Goal: Task Accomplishment & Management: Use online tool/utility

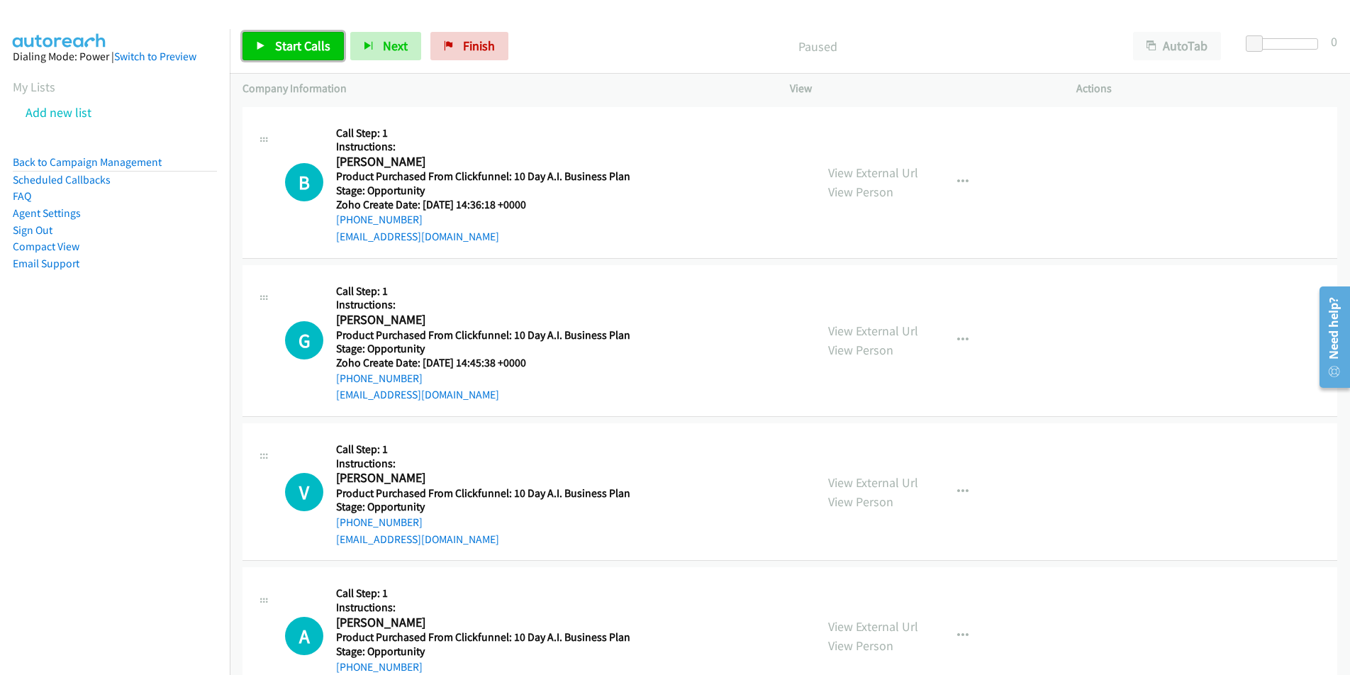
click at [286, 49] on span "Start Calls" at bounding box center [302, 46] width 55 height 16
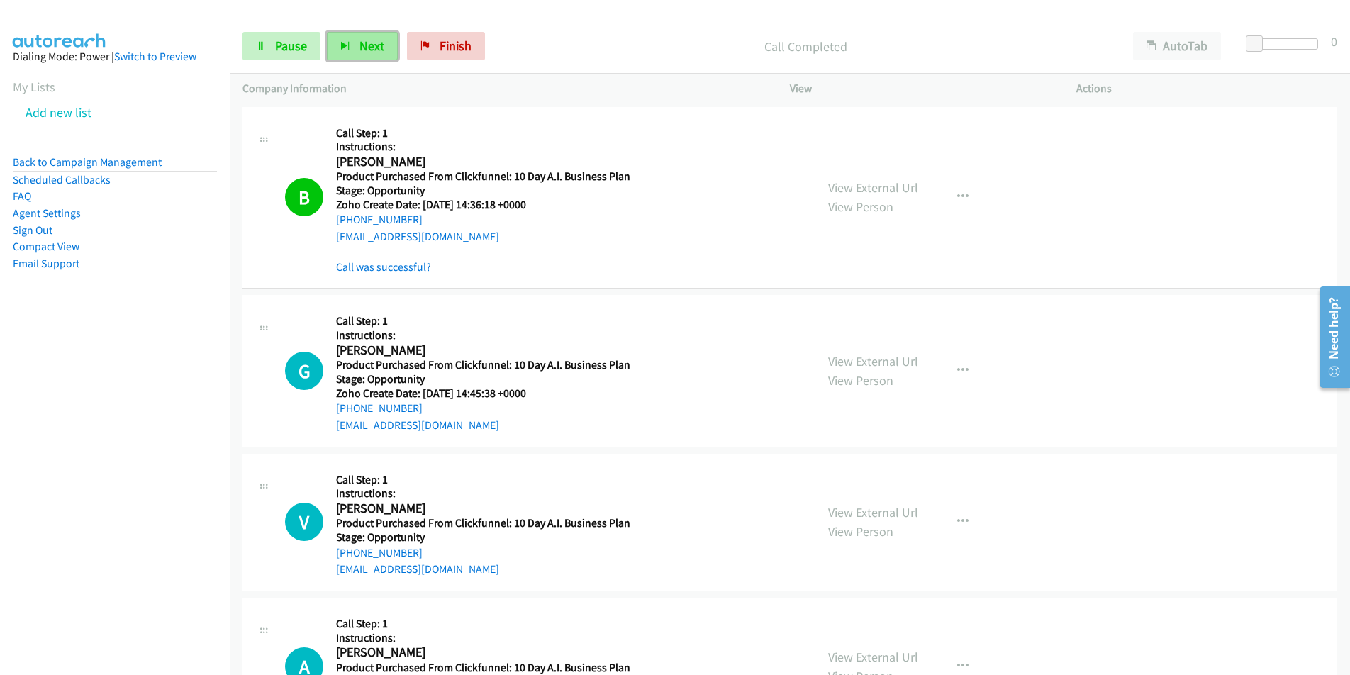
click at [359, 46] on span "Next" at bounding box center [371, 46] width 25 height 16
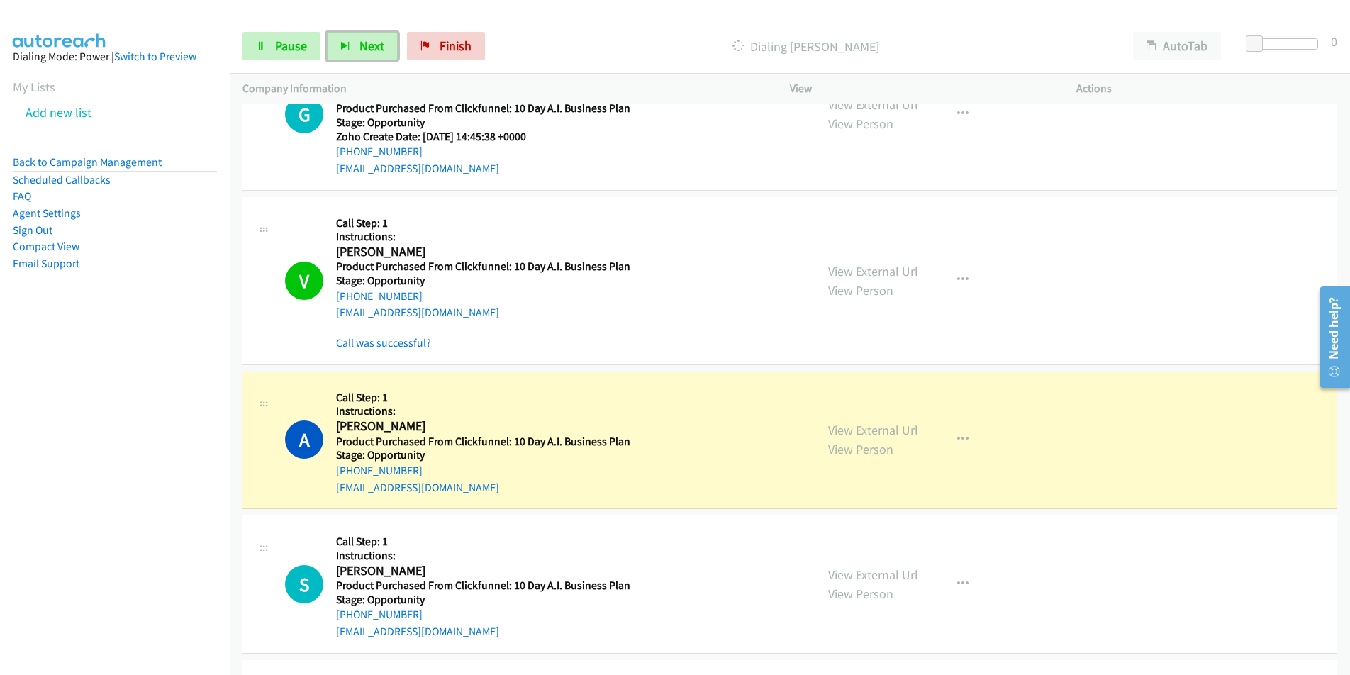
scroll to position [284, 0]
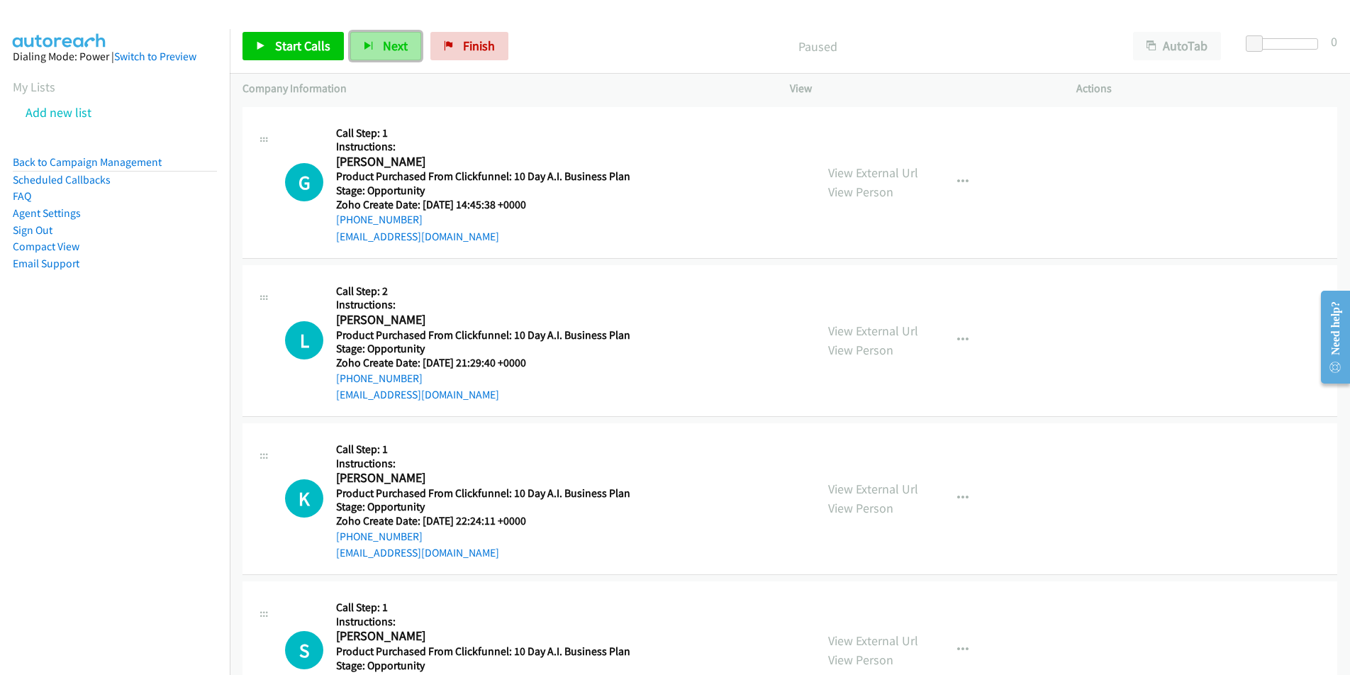
click at [376, 53] on button "Next" at bounding box center [385, 46] width 71 height 28
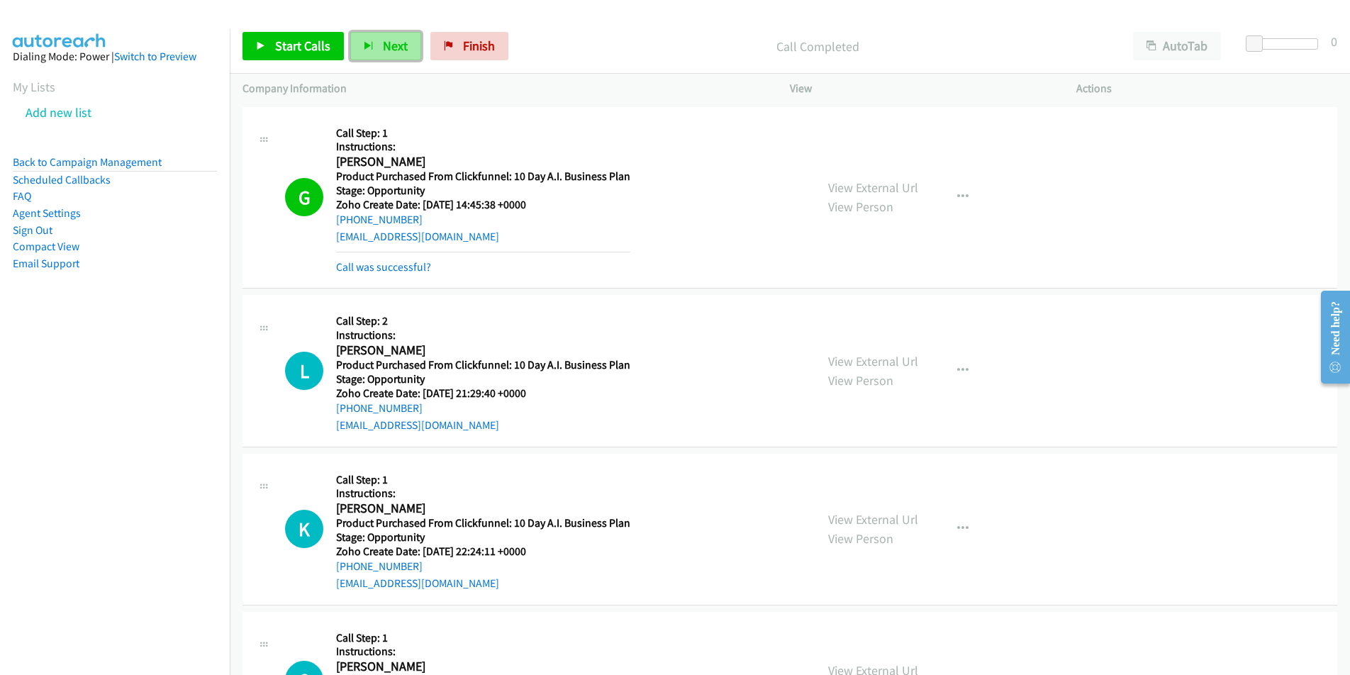
click at [399, 39] on span "Next" at bounding box center [395, 46] width 25 height 16
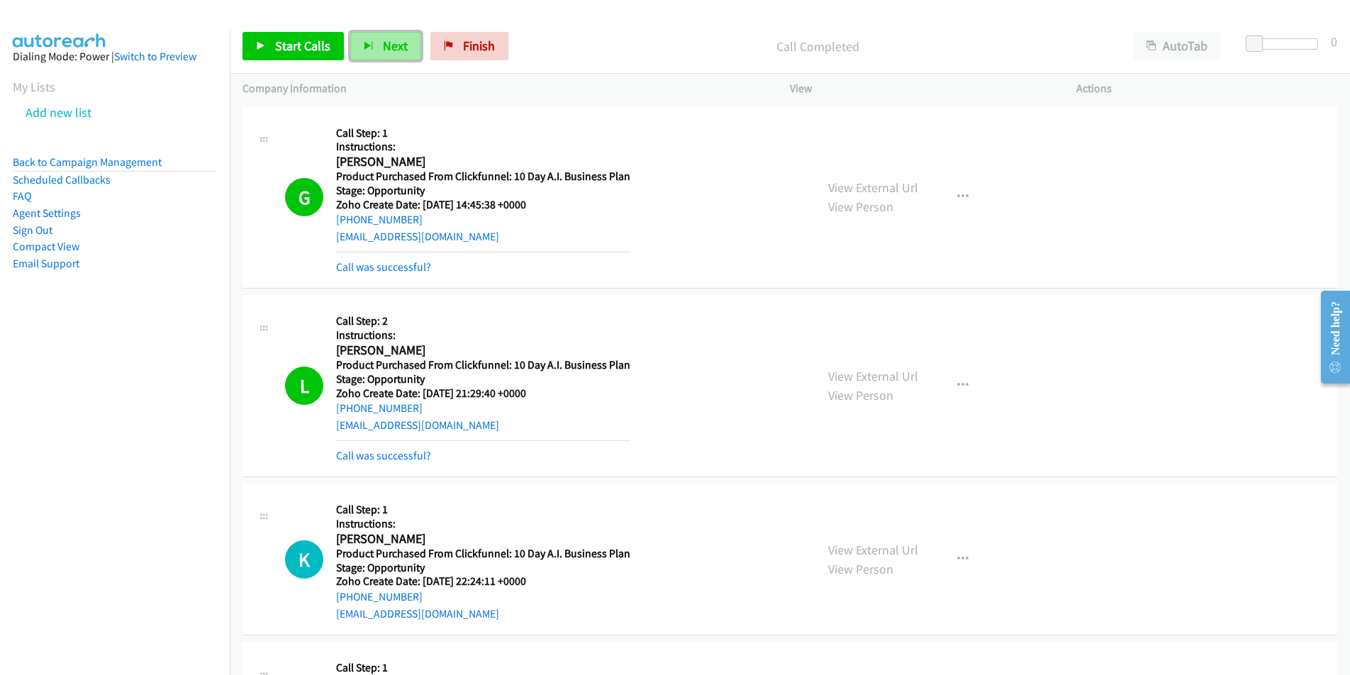
click at [383, 48] on span "Next" at bounding box center [395, 46] width 25 height 16
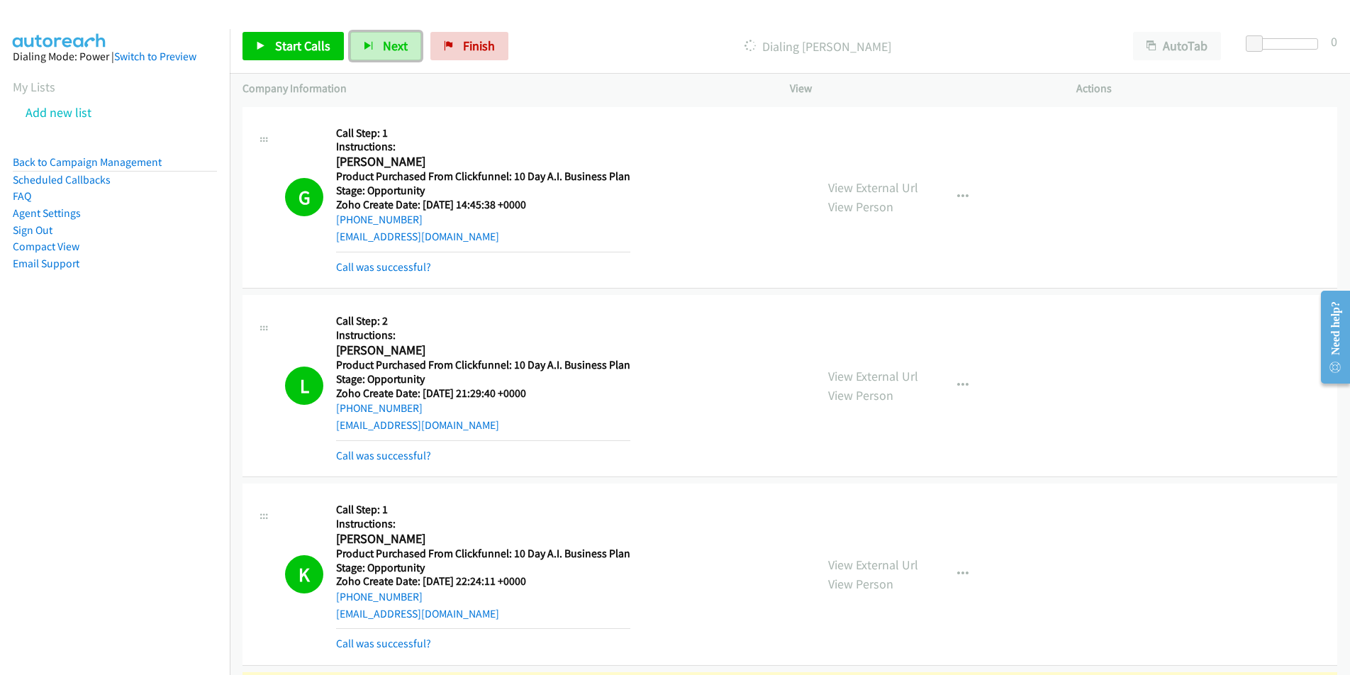
scroll to position [490, 0]
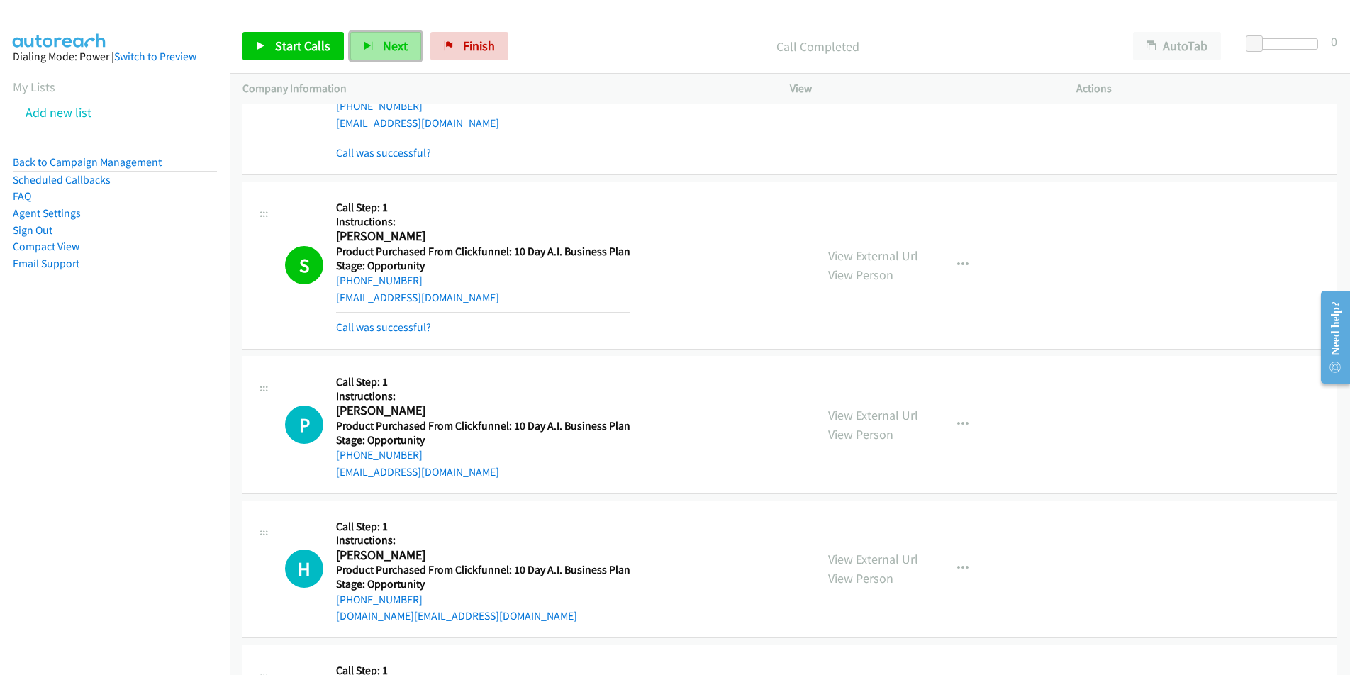
click at [371, 45] on button "Next" at bounding box center [385, 46] width 71 height 28
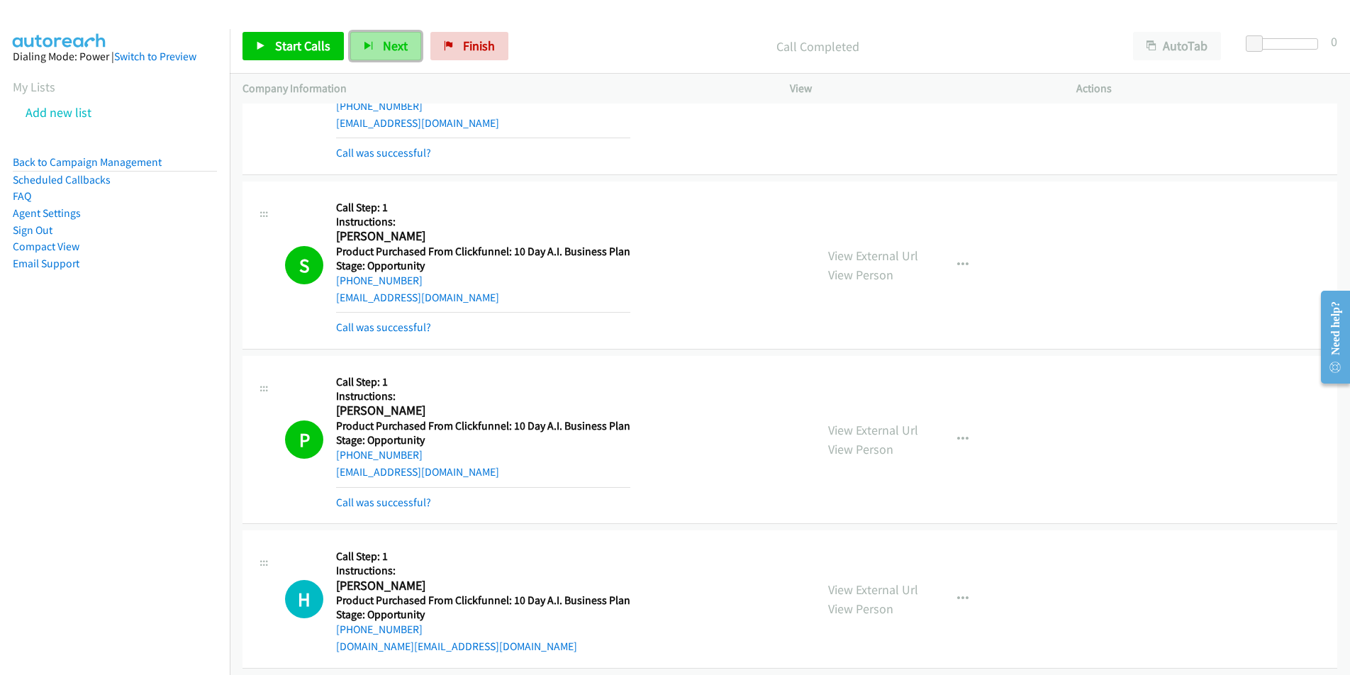
click at [386, 58] on button "Next" at bounding box center [385, 46] width 71 height 28
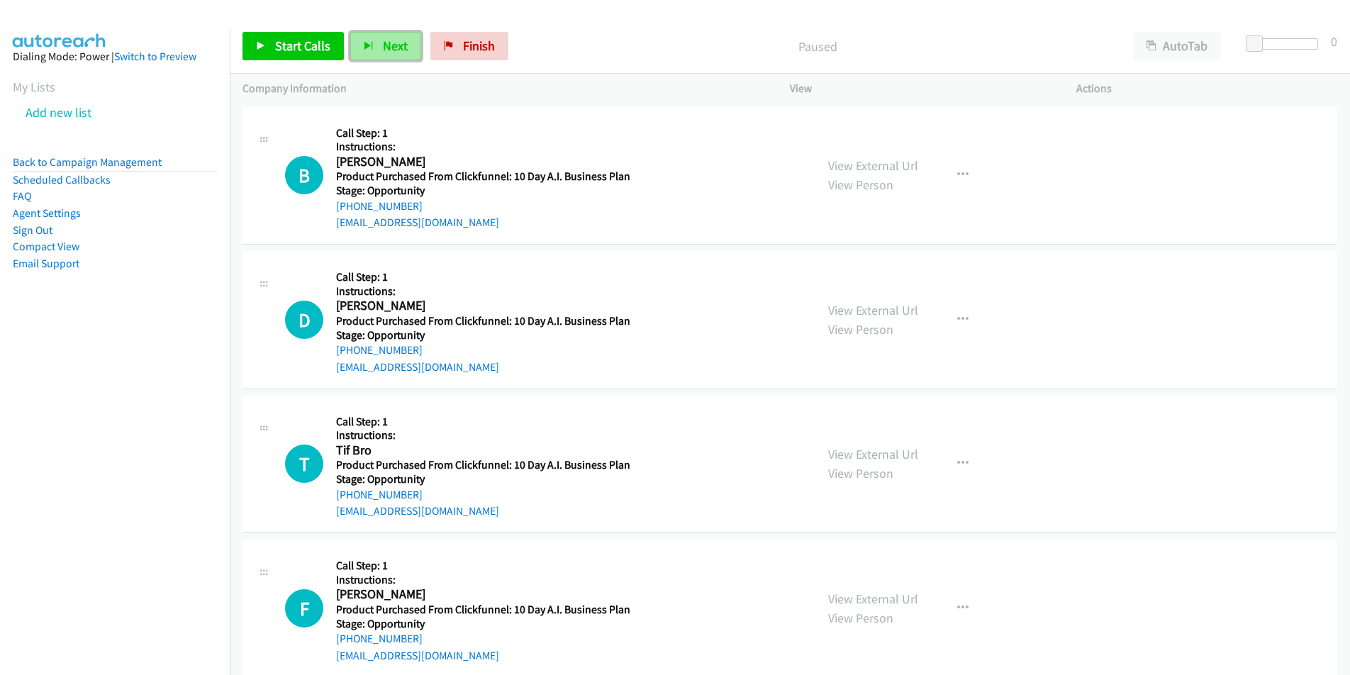
click at [383, 43] on span "Next" at bounding box center [395, 46] width 25 height 16
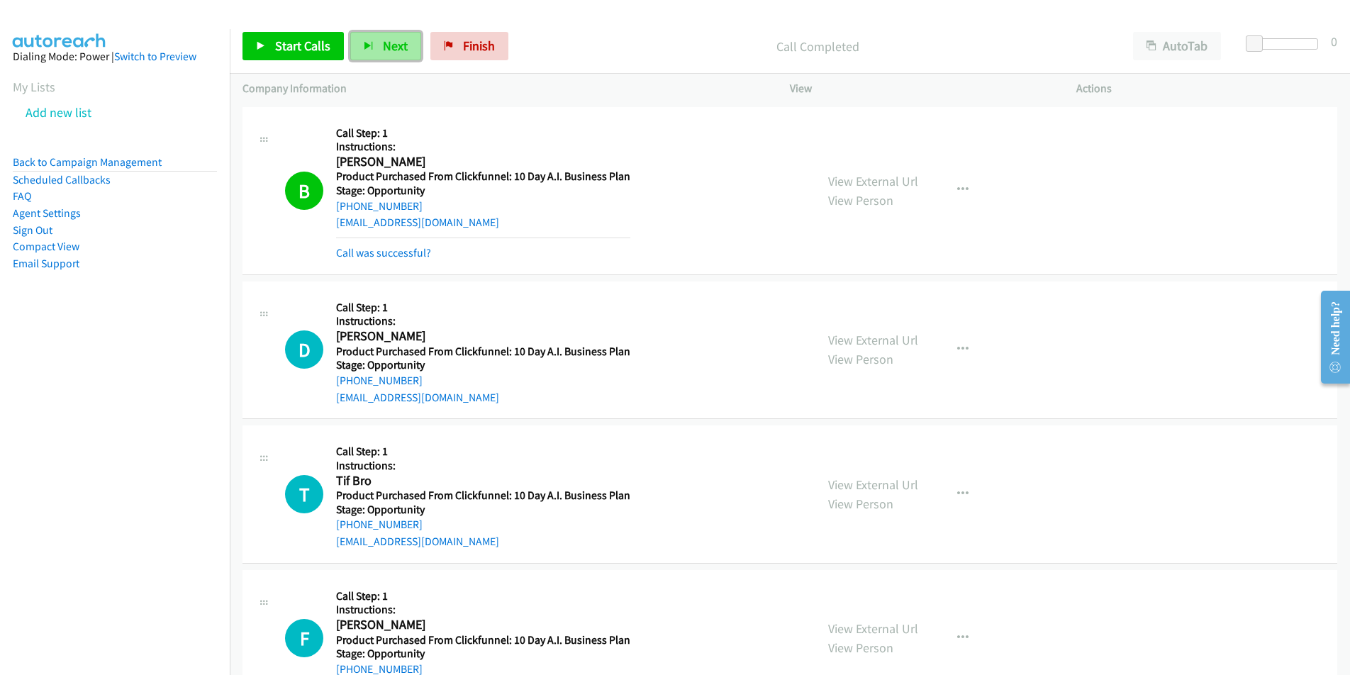
click at [391, 60] on button "Next" at bounding box center [385, 46] width 71 height 28
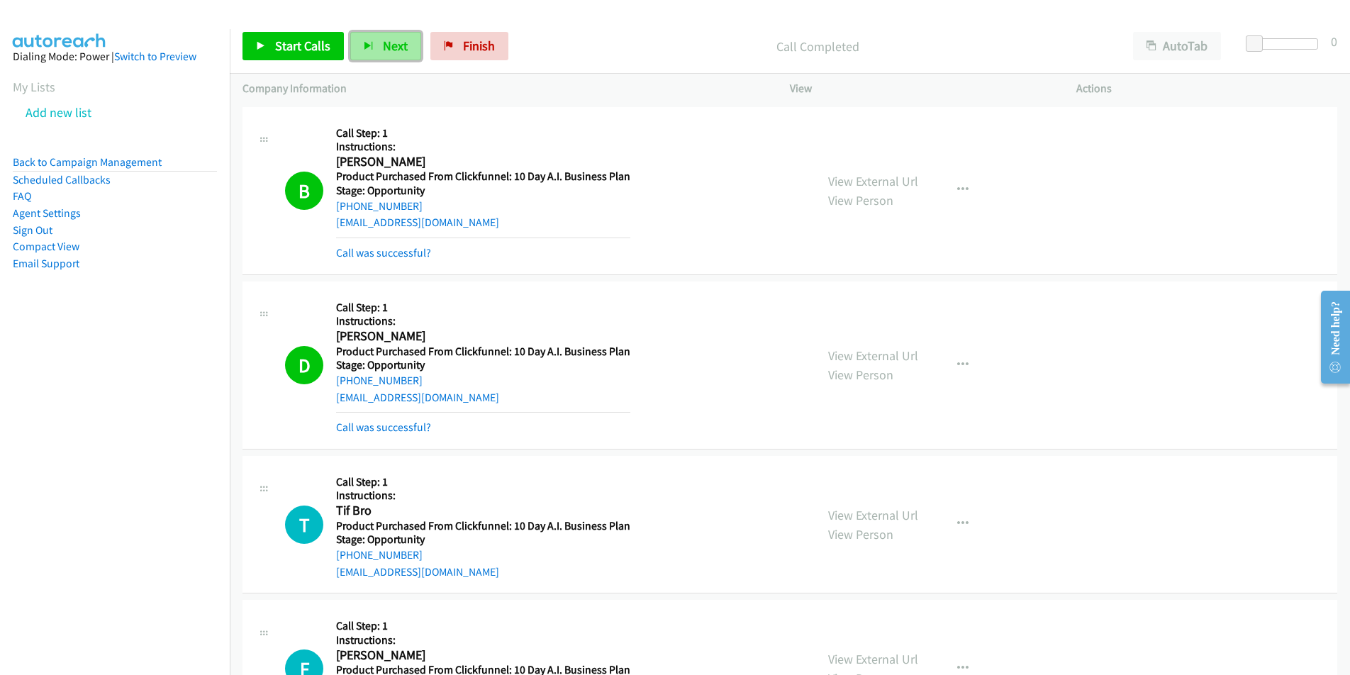
click at [377, 51] on button "Next" at bounding box center [385, 46] width 71 height 28
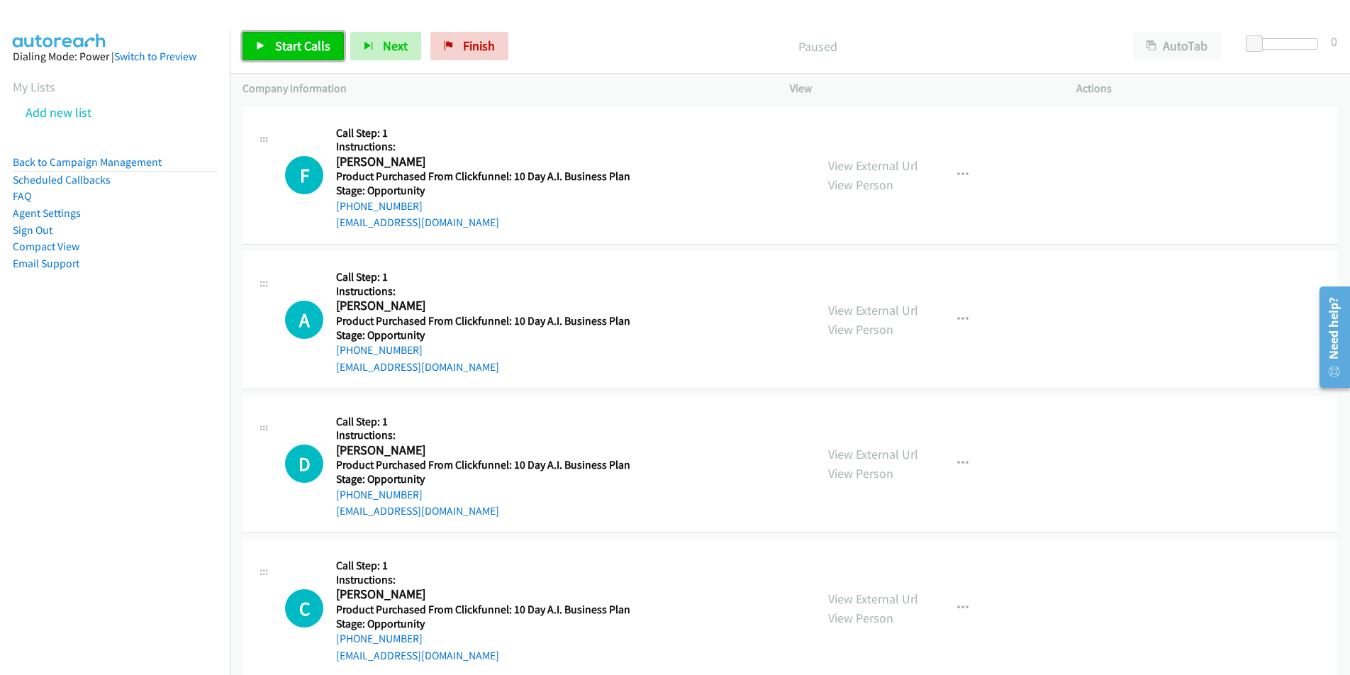
click at [301, 40] on span "Start Calls" at bounding box center [302, 46] width 55 height 16
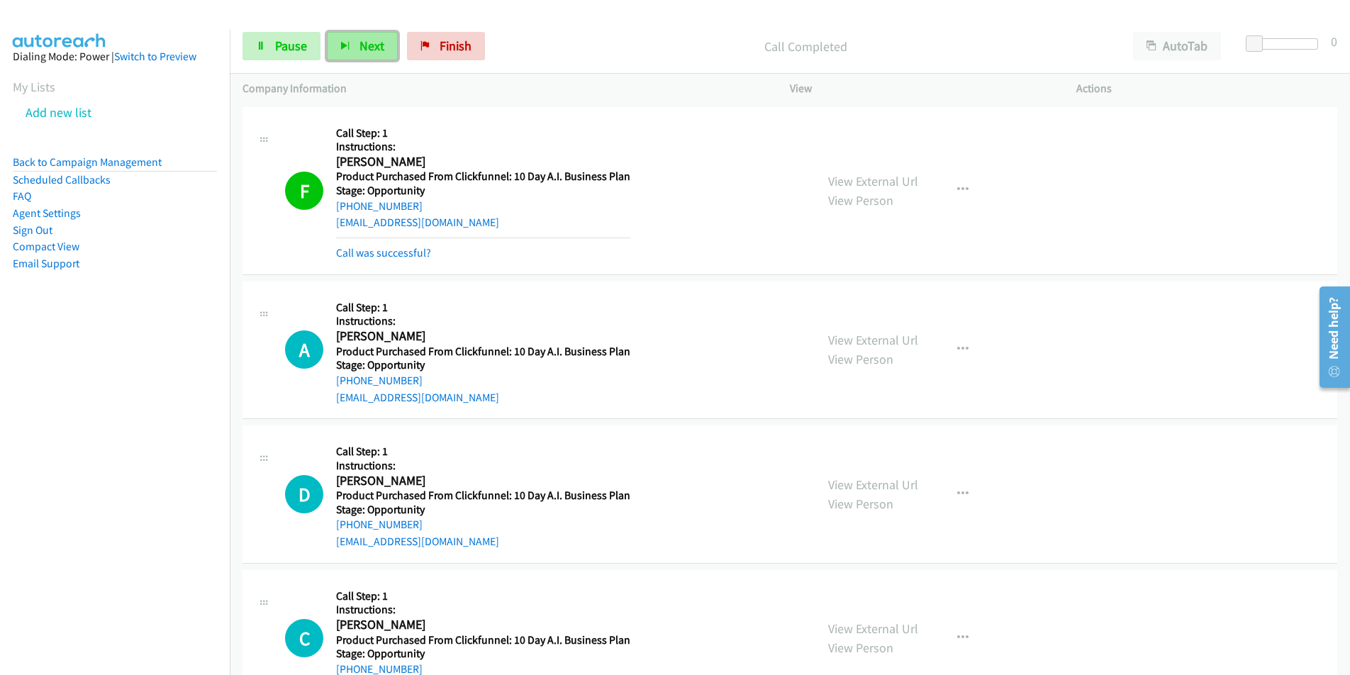
click at [352, 47] on button "Next" at bounding box center [362, 46] width 71 height 28
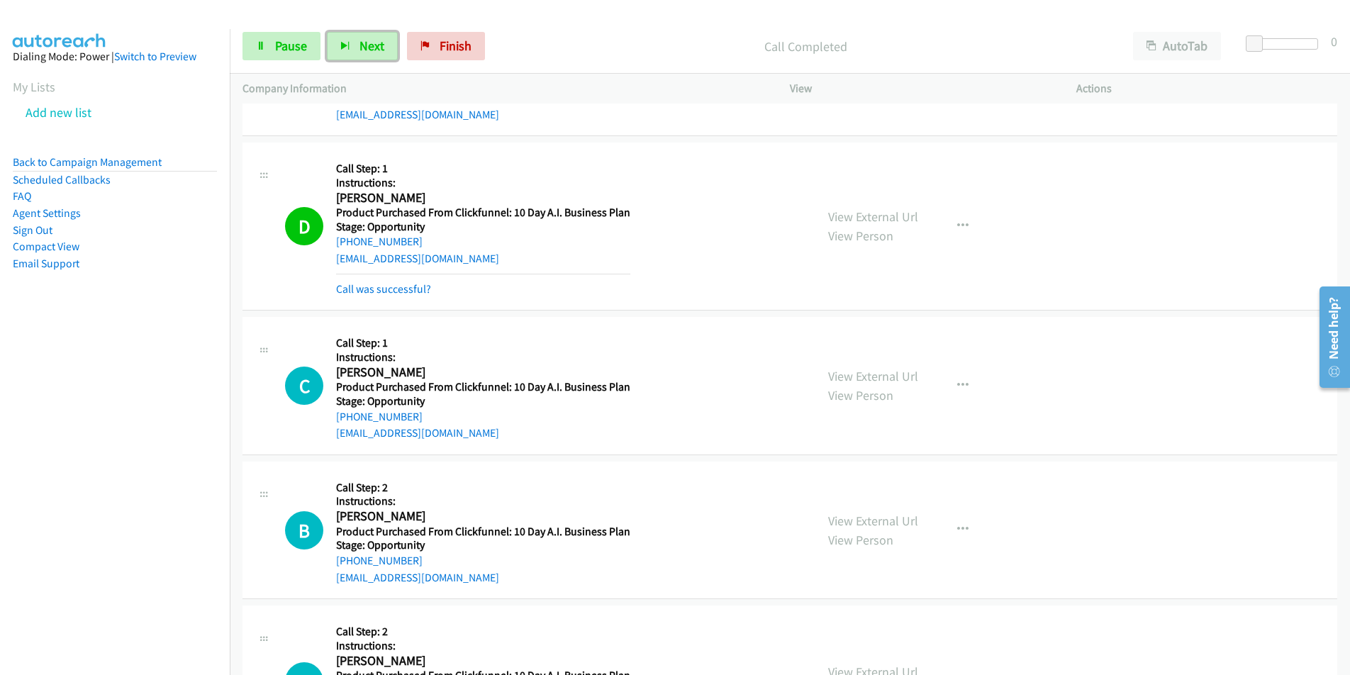
scroll to position [312, 0]
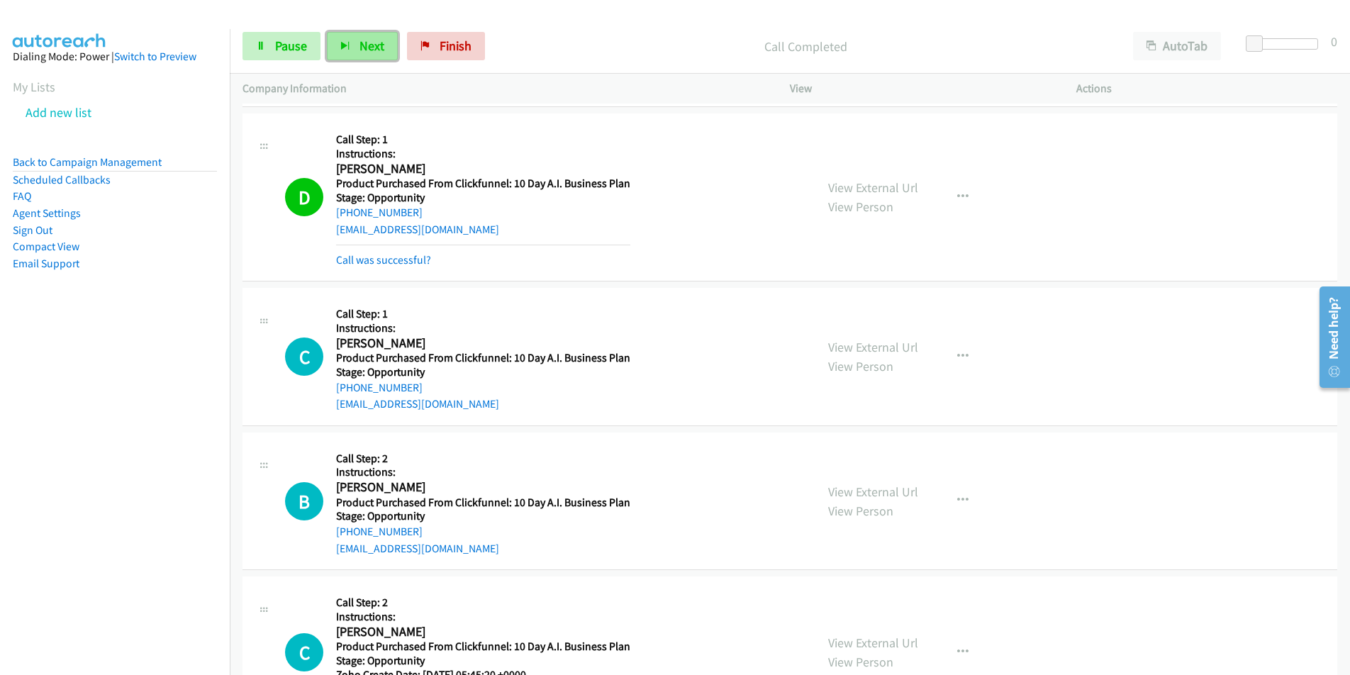
click at [361, 47] on span "Next" at bounding box center [371, 46] width 25 height 16
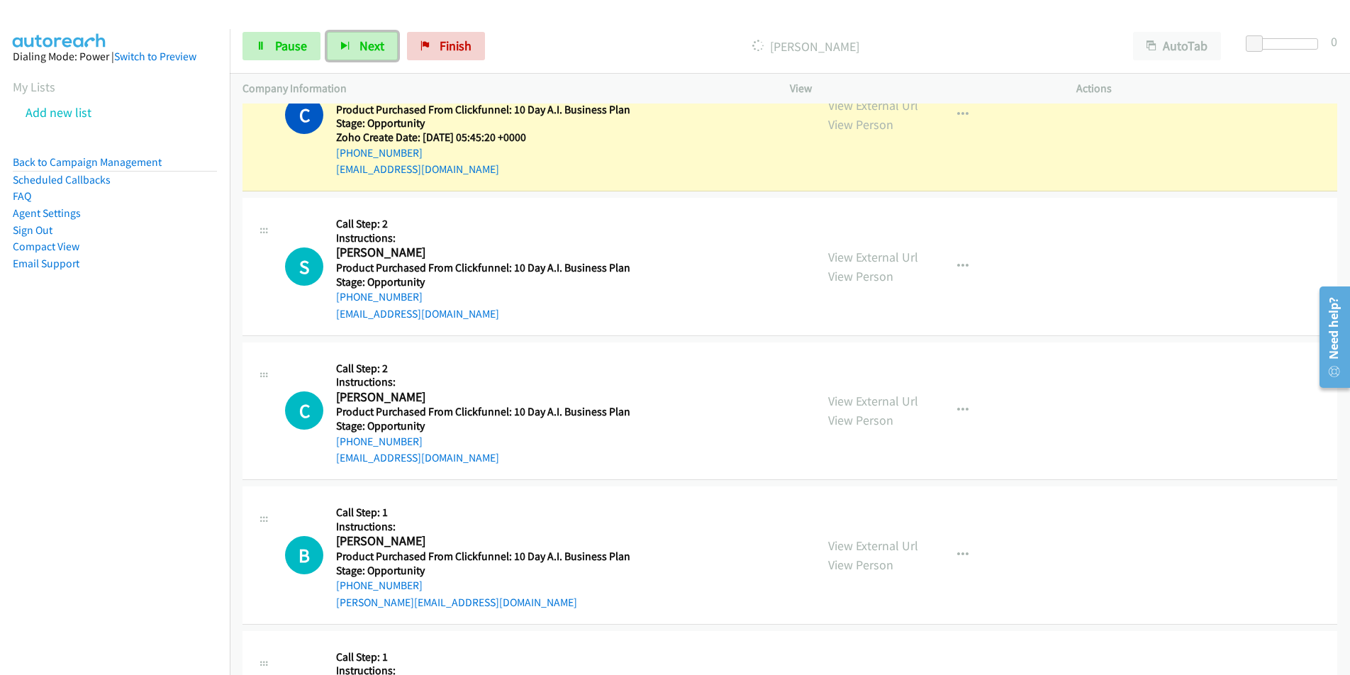
scroll to position [895, 0]
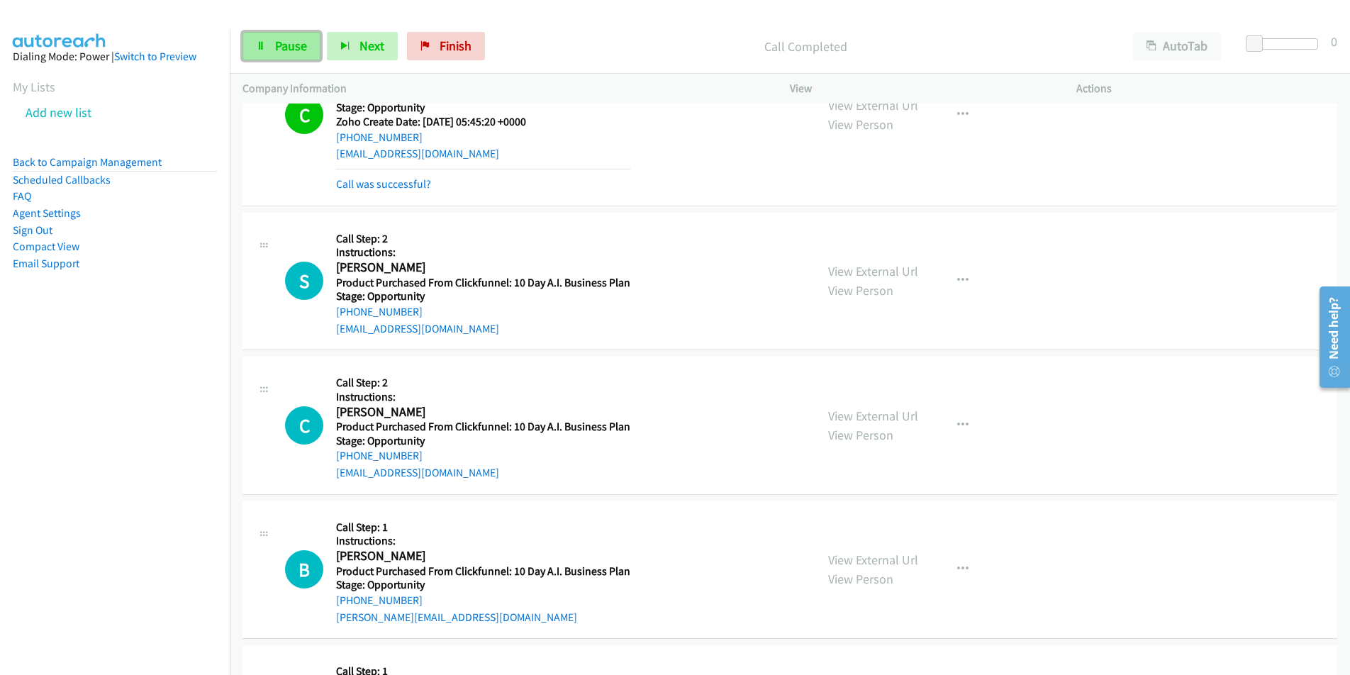
click at [285, 43] on span "Pause" at bounding box center [291, 46] width 32 height 16
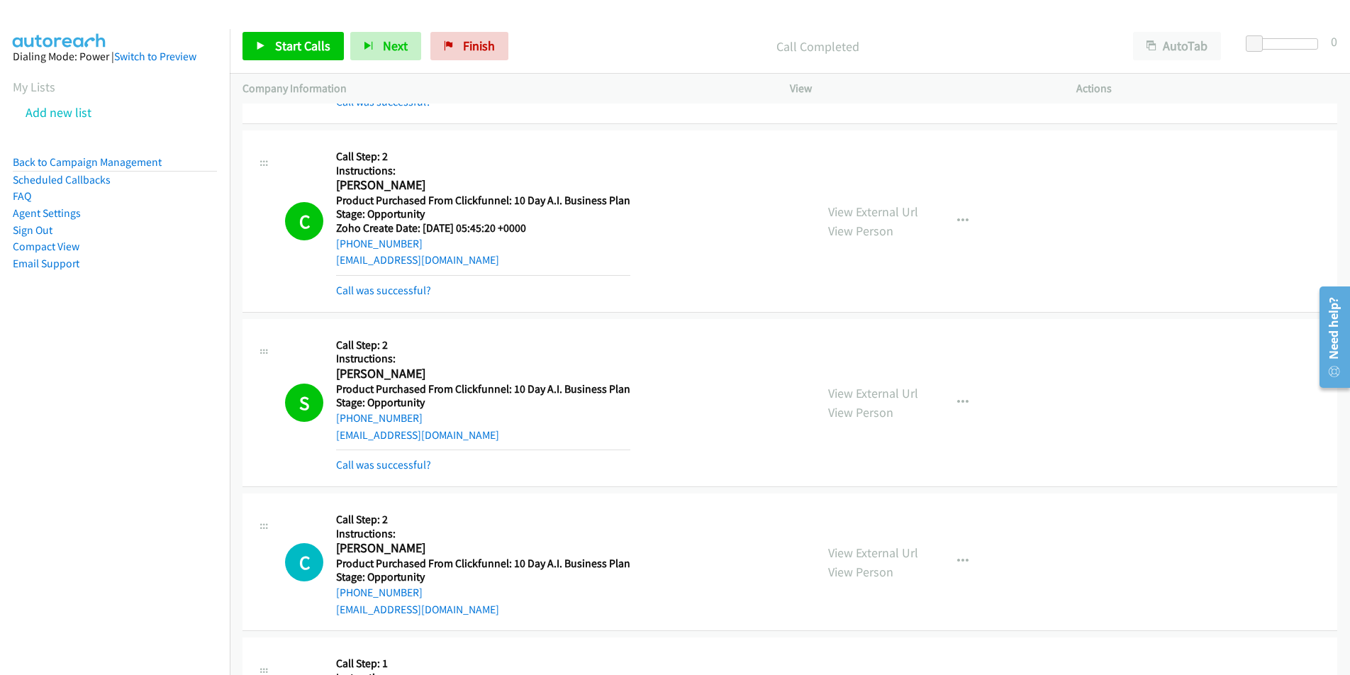
scroll to position [781, 0]
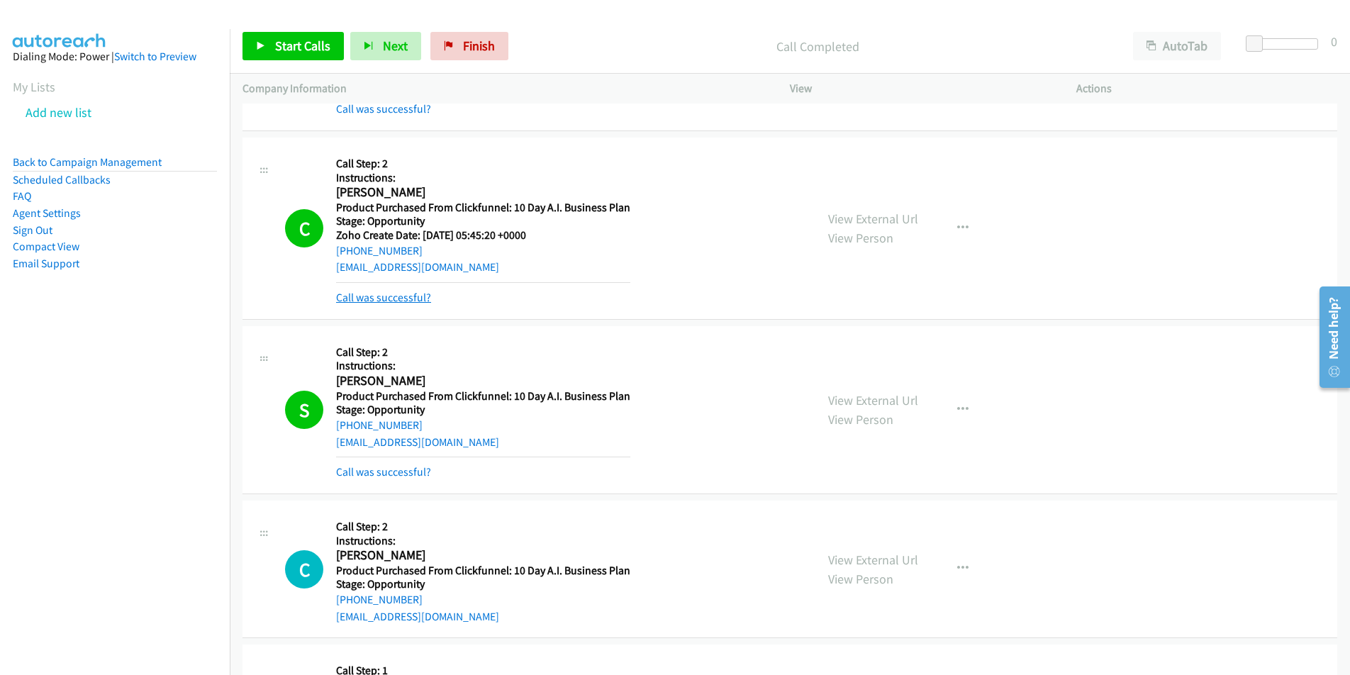
click at [386, 298] on link "Call was successful?" at bounding box center [383, 297] width 95 height 13
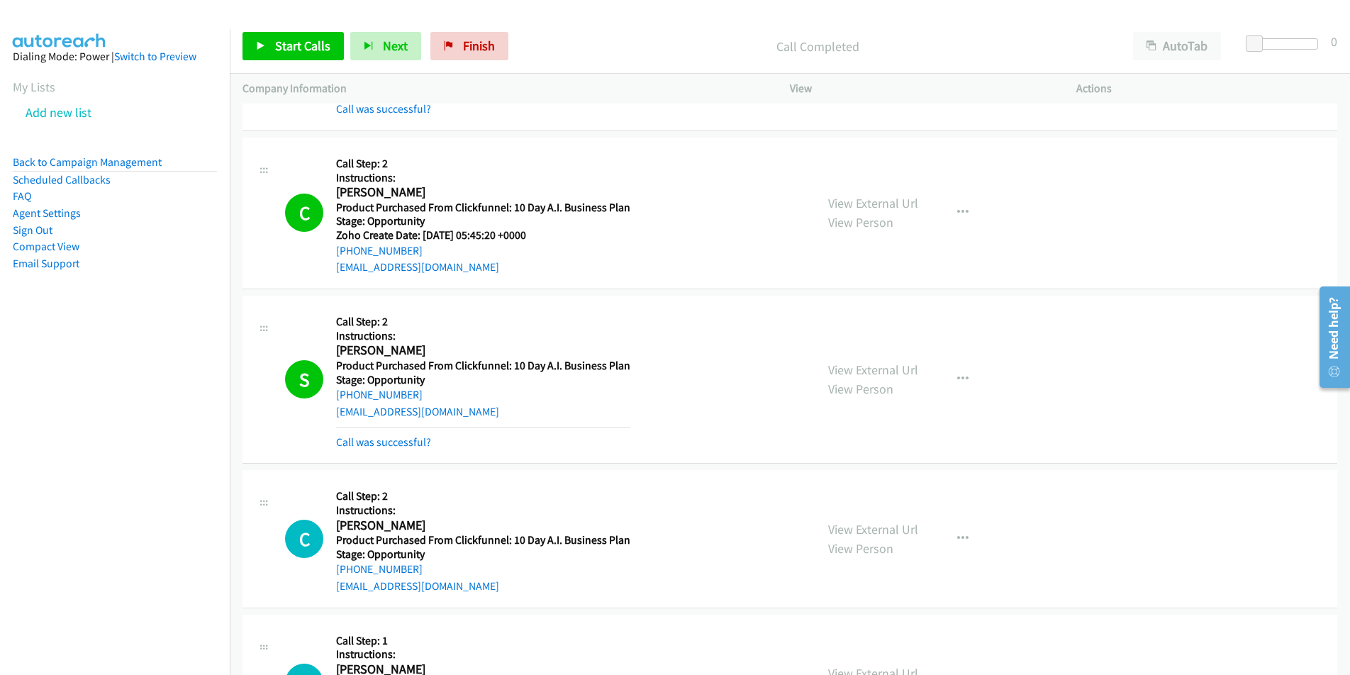
click at [520, 271] on div "tiresperformance@outlook.com" at bounding box center [483, 267] width 294 height 17
click at [501, 271] on div "tiresperformance@outlook.com" at bounding box center [483, 267] width 294 height 17
click at [332, 271] on div "C Callback Scheduled Call Step: 2 Instructions: Carlos Gonzalez America/Chicago…" at bounding box center [543, 212] width 517 height 125
copy link "tiresperformance@outlook.com"
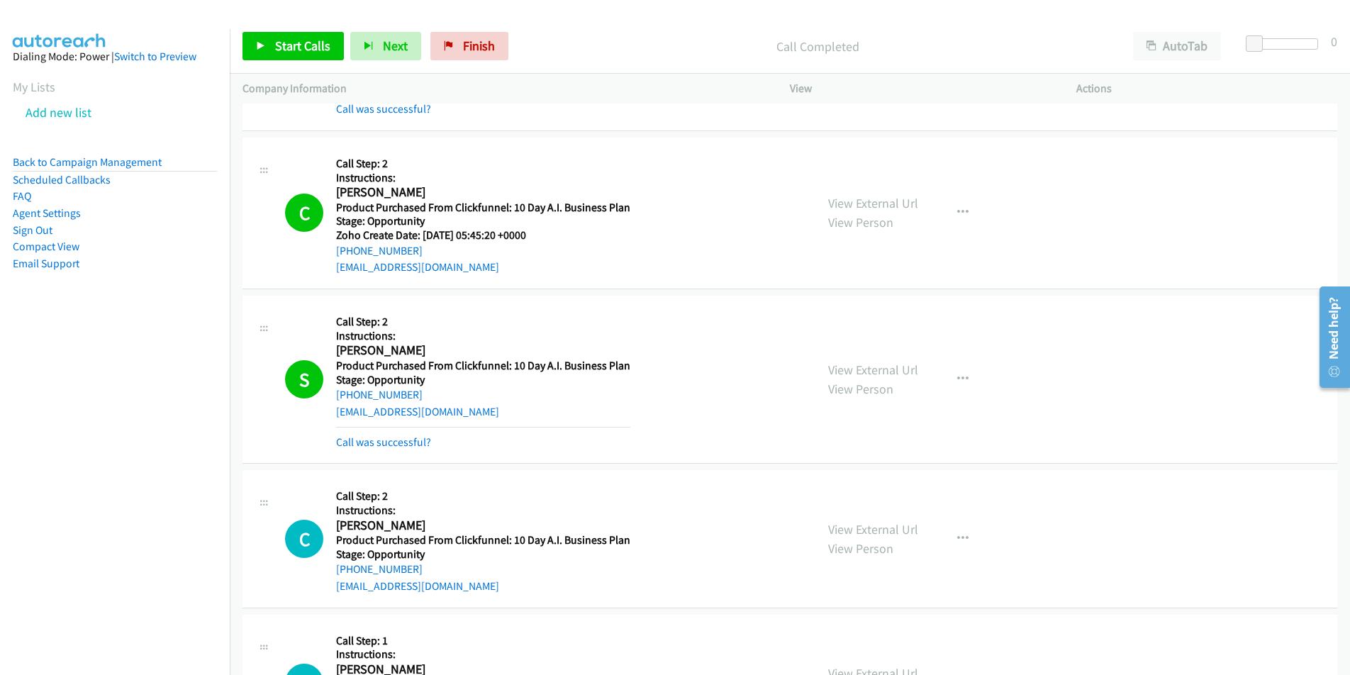
click at [503, 269] on div "tiresperformance@outlook.com" at bounding box center [483, 267] width 294 height 17
click at [326, 267] on div "C Callback Scheduled Call Step: 2 Instructions: Carlos Gonzalez America/Chicago…" at bounding box center [543, 212] width 517 height 125
copy link "tiresperformance@outlook.com"
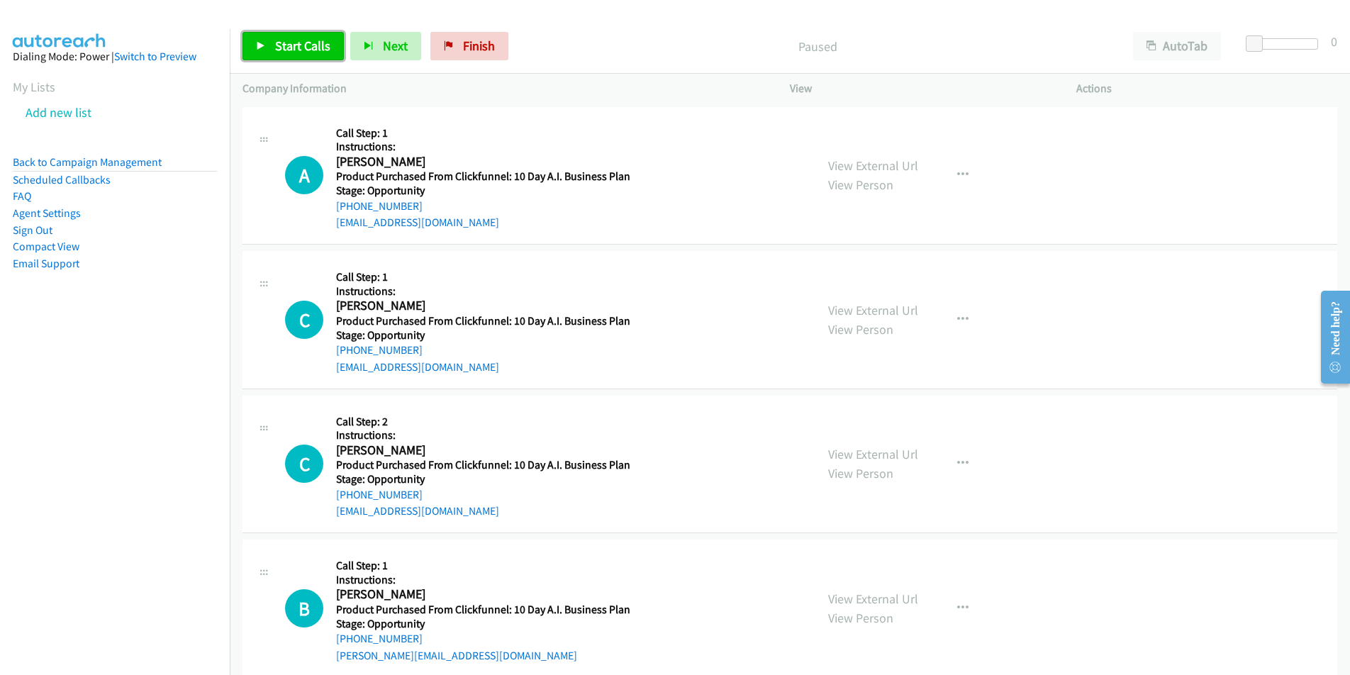
click at [301, 52] on span "Start Calls" at bounding box center [302, 46] width 55 height 16
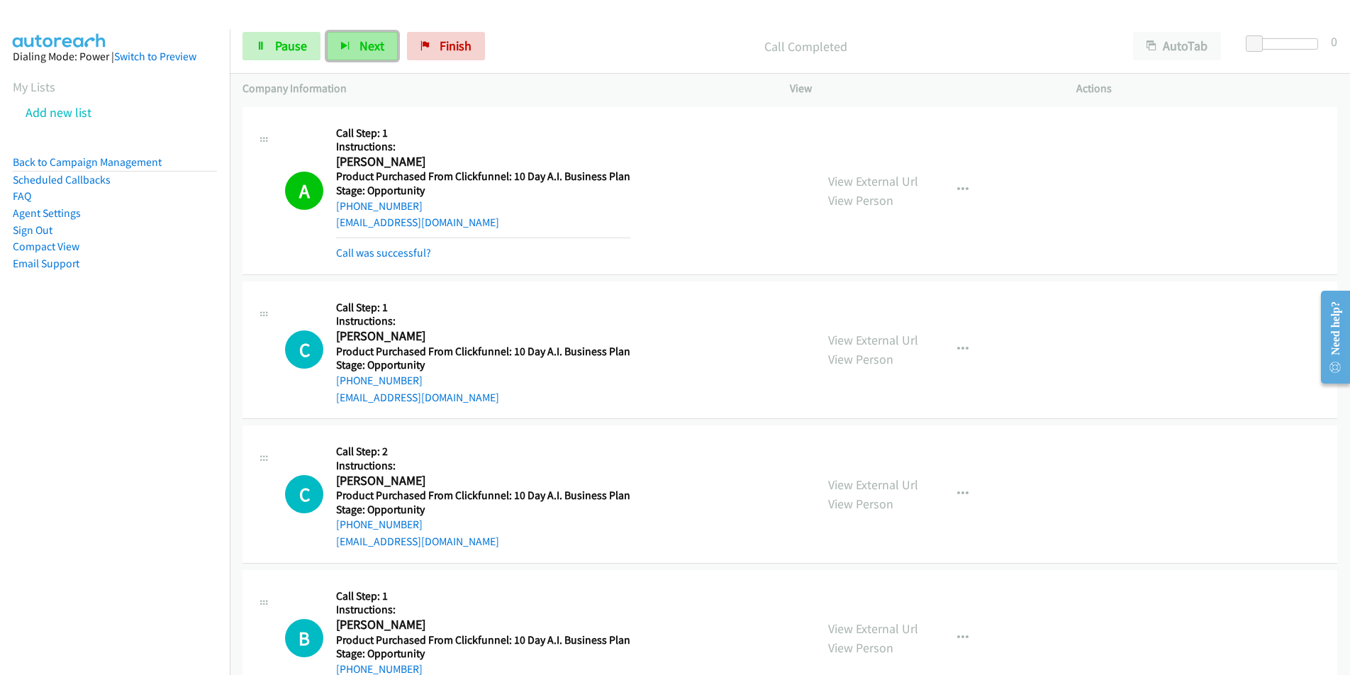
click at [363, 52] on span "Next" at bounding box center [371, 46] width 25 height 16
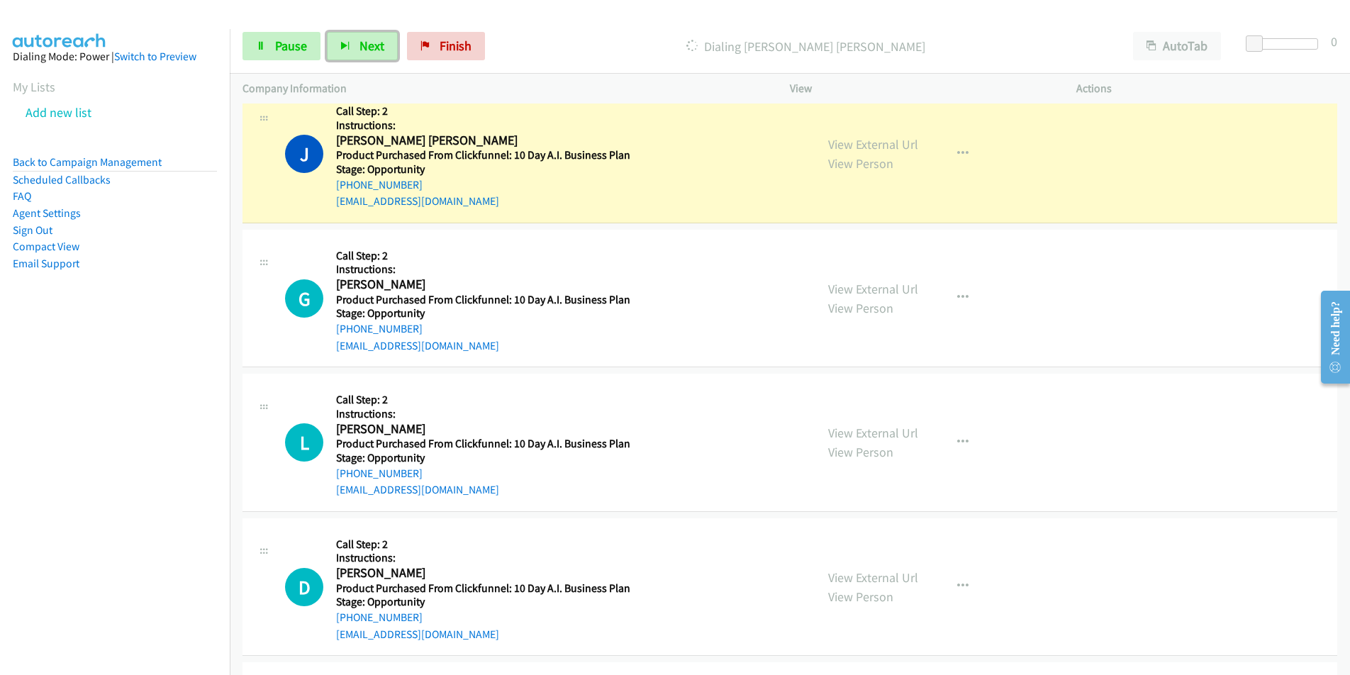
scroll to position [1917, 0]
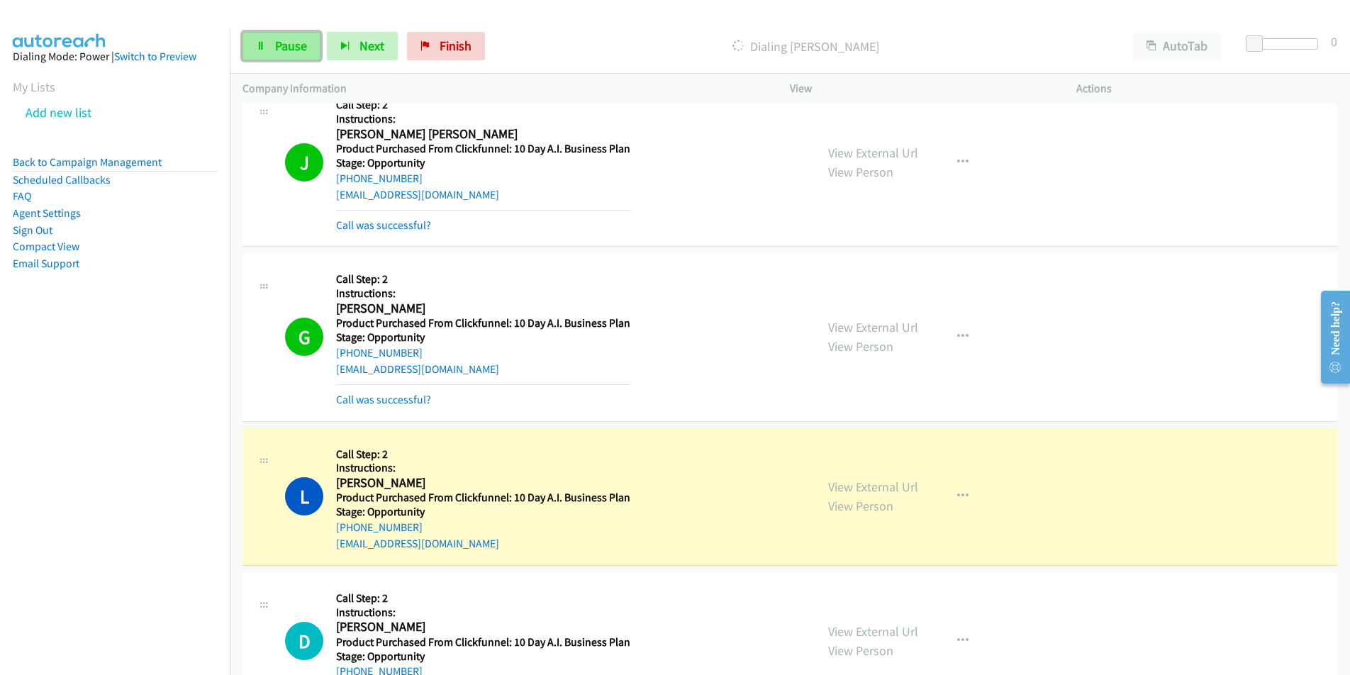
click at [276, 32] on link "Pause" at bounding box center [281, 46] width 78 height 28
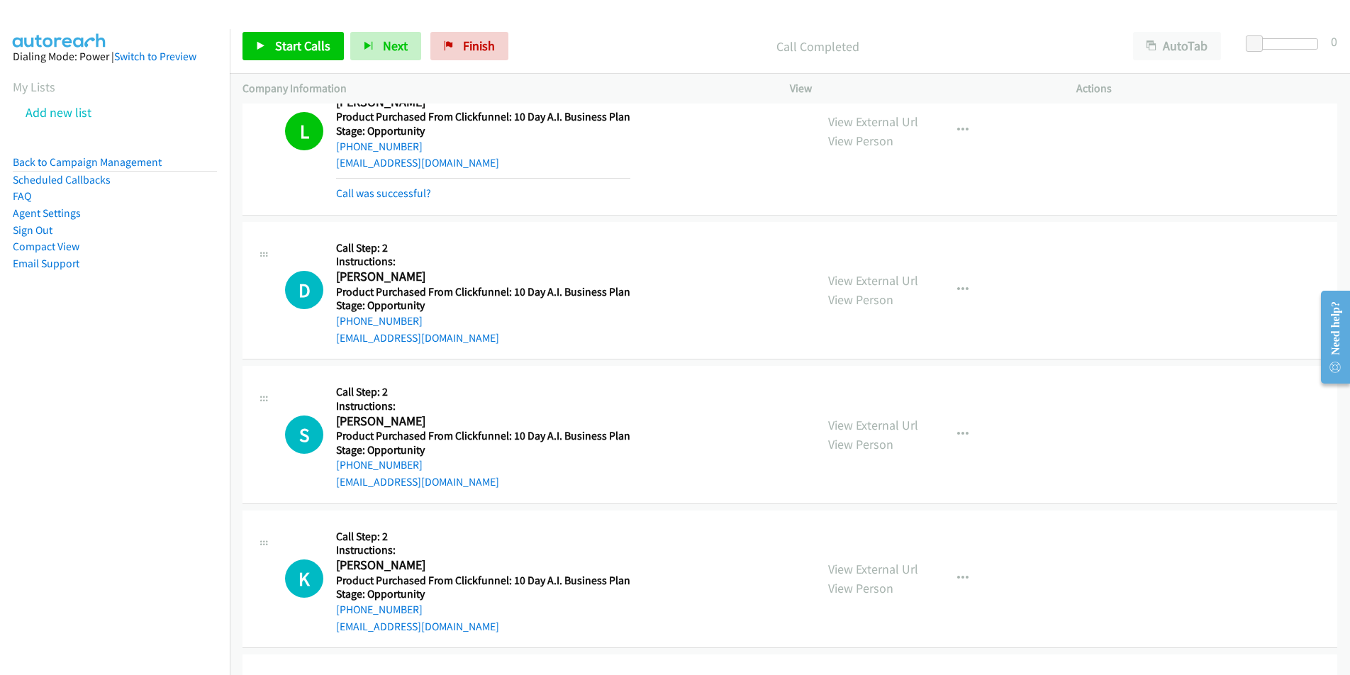
scroll to position [2264, 0]
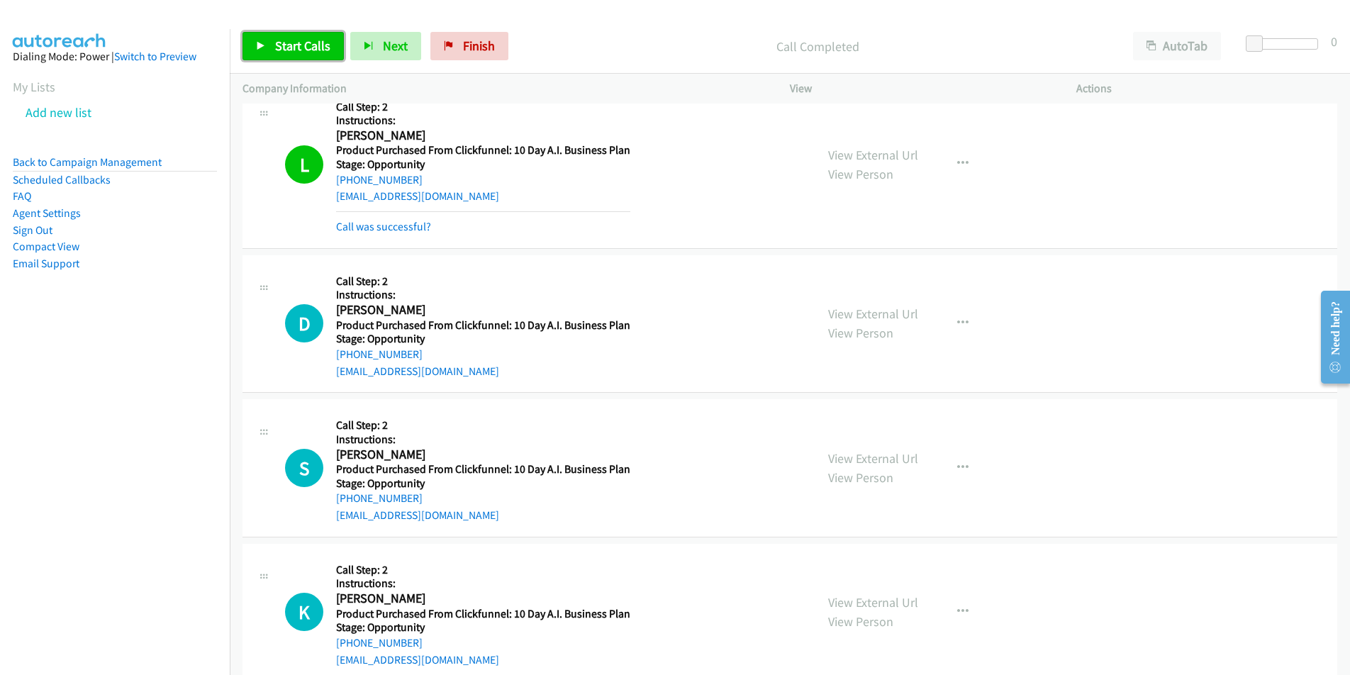
click at [294, 48] on span "Start Calls" at bounding box center [302, 46] width 55 height 16
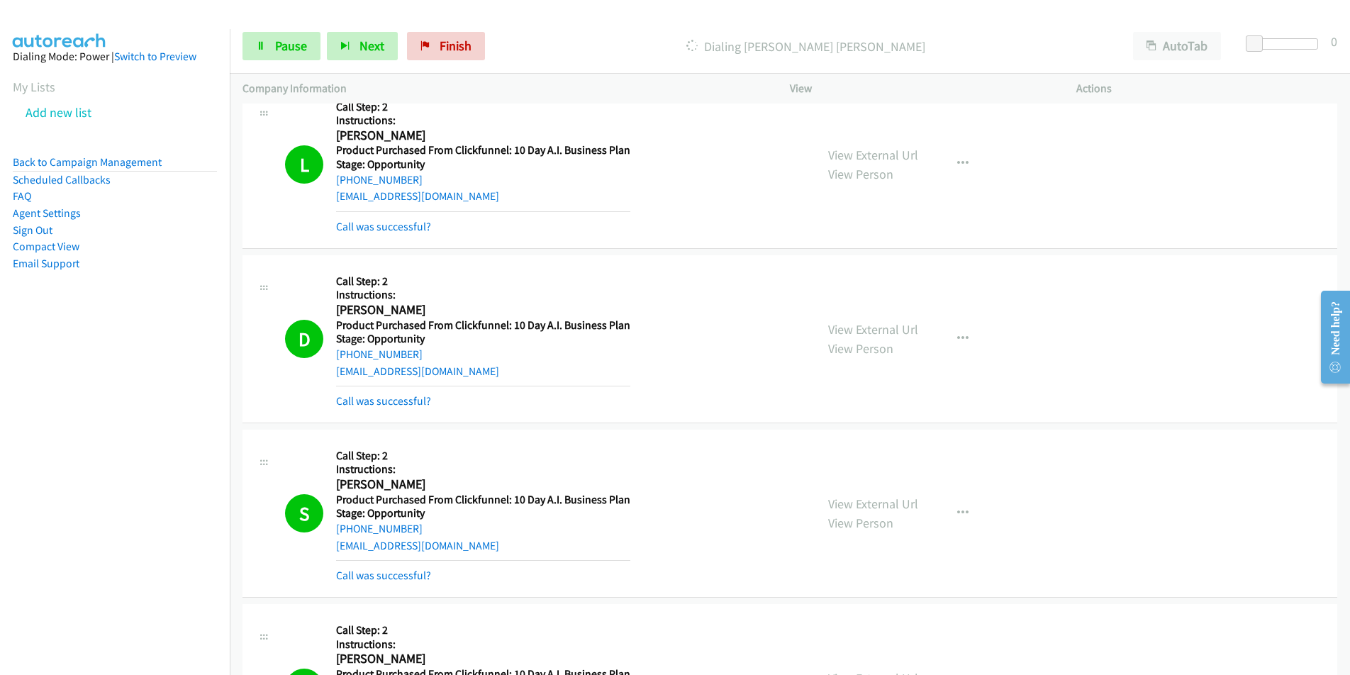
scroll to position [2754, 0]
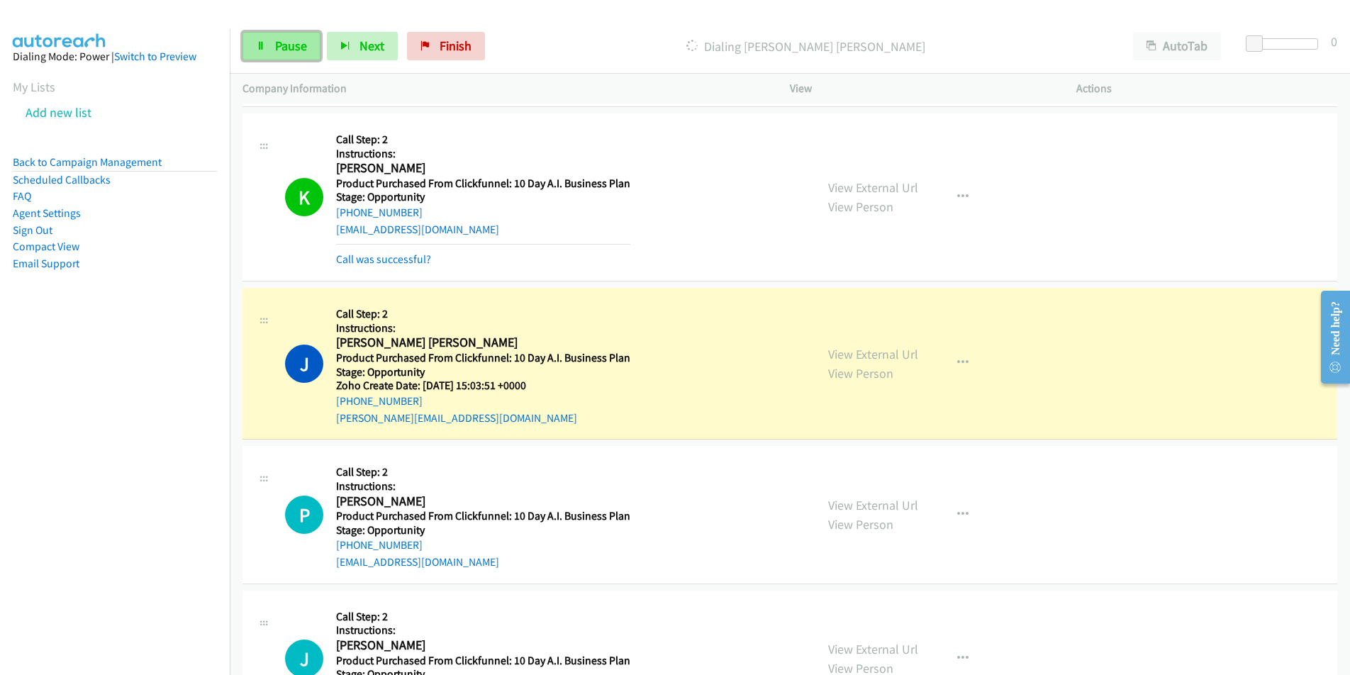
click at [296, 52] on span "Pause" at bounding box center [291, 46] width 32 height 16
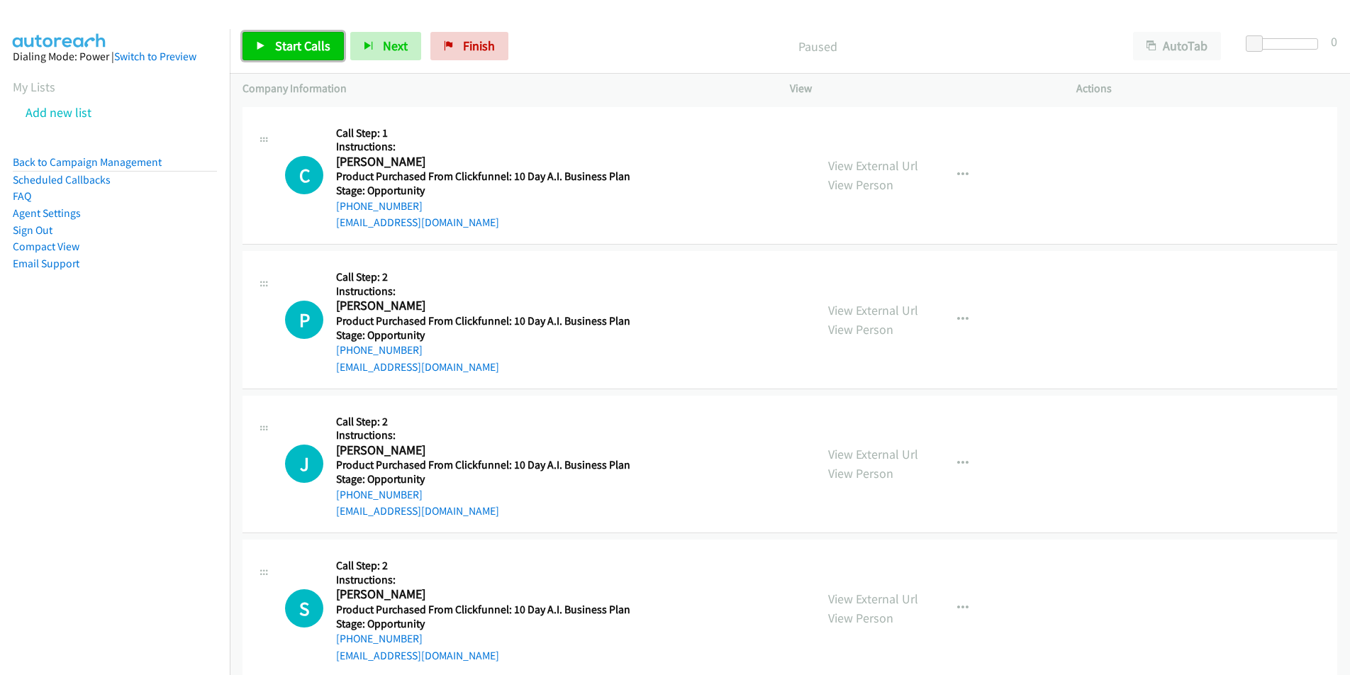
click at [315, 49] on span "Start Calls" at bounding box center [302, 46] width 55 height 16
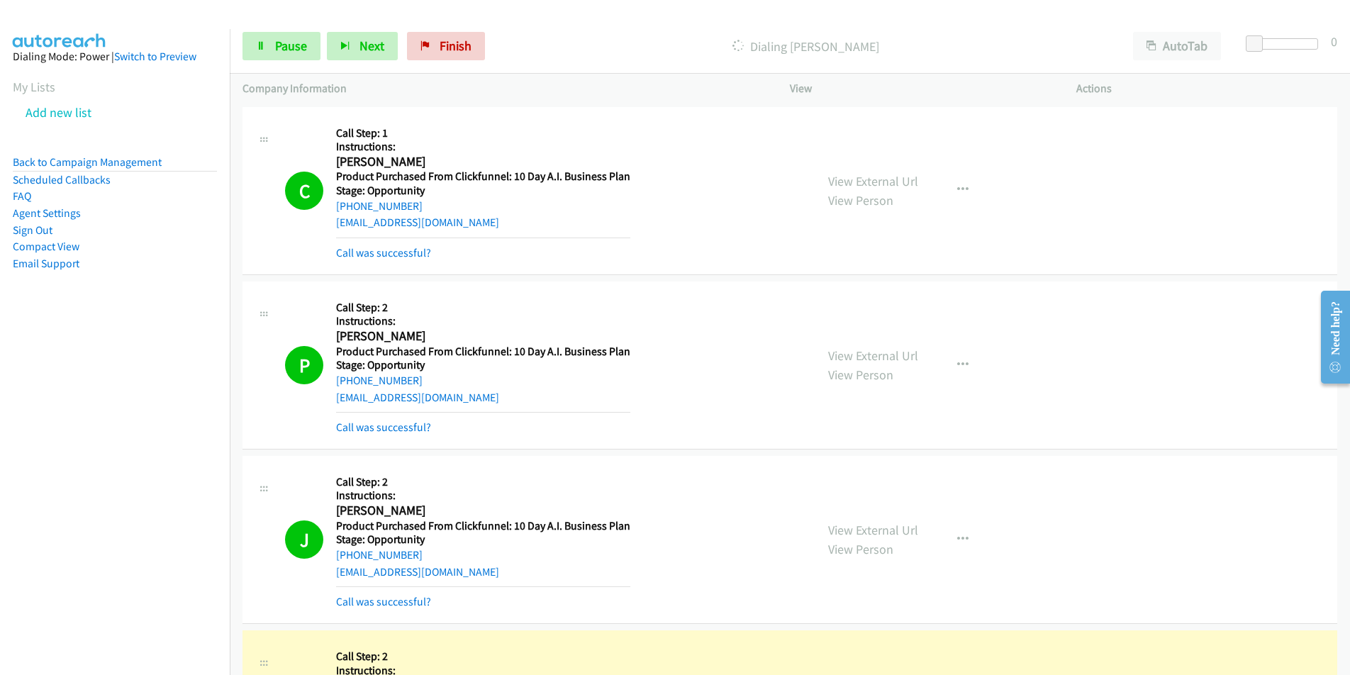
scroll to position [490, 0]
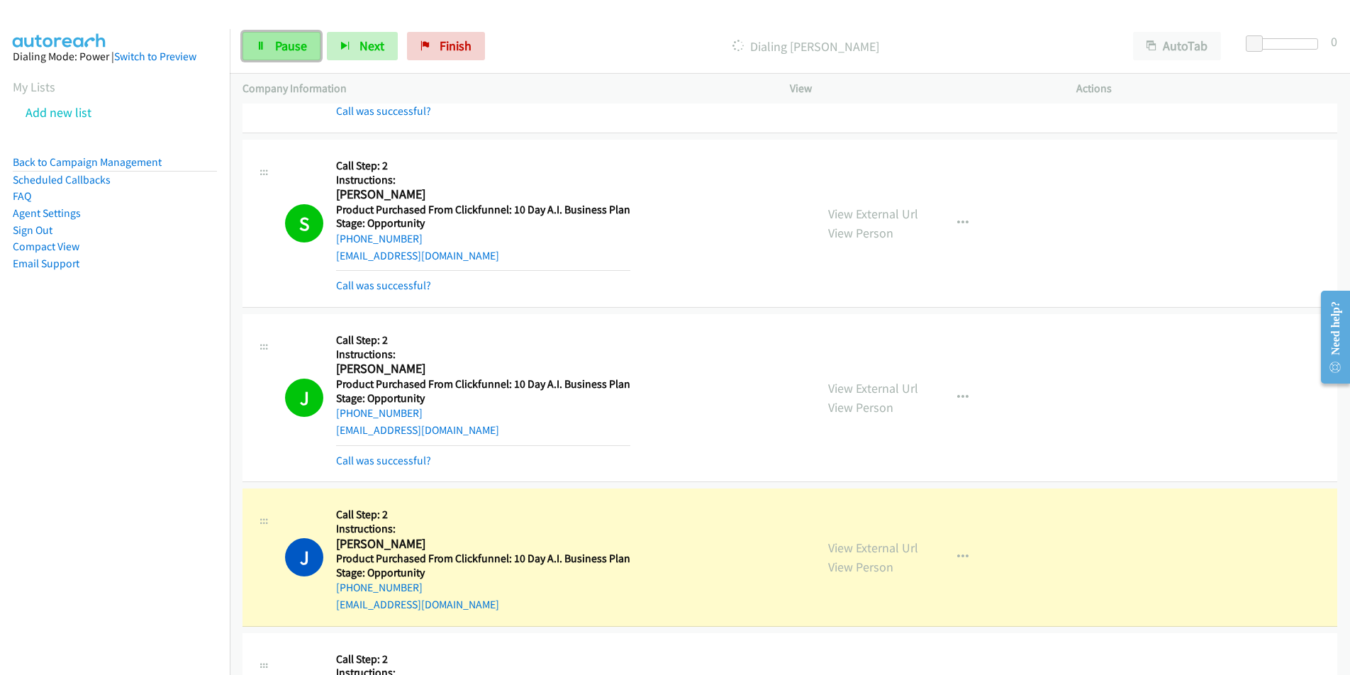
click at [286, 45] on span "Pause" at bounding box center [291, 46] width 32 height 16
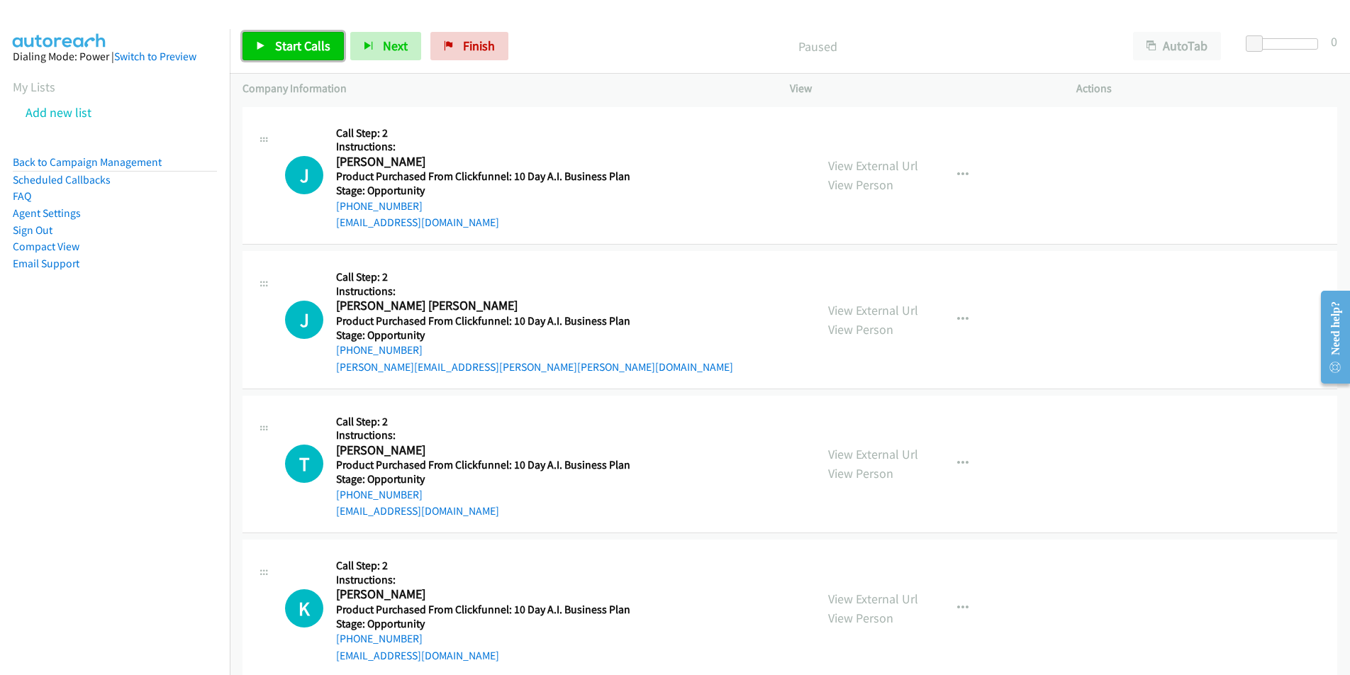
click at [303, 55] on link "Start Calls" at bounding box center [292, 46] width 101 height 28
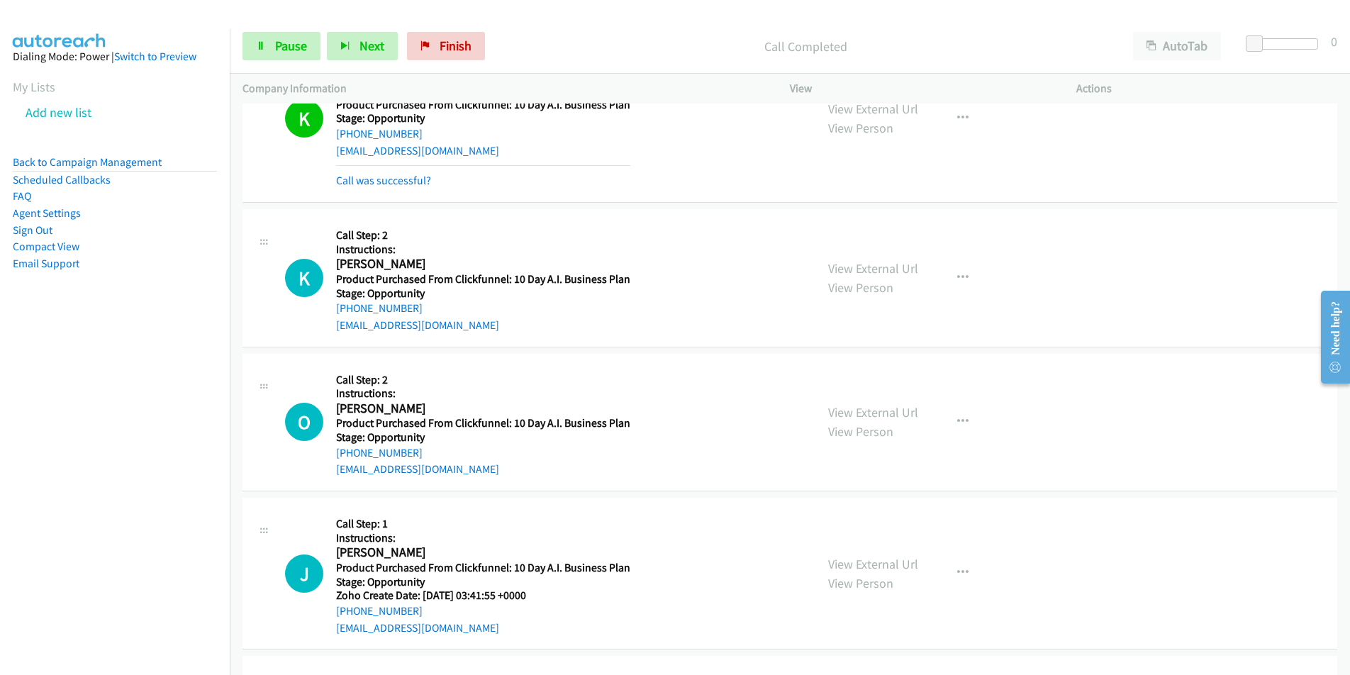
scroll to position [610, 0]
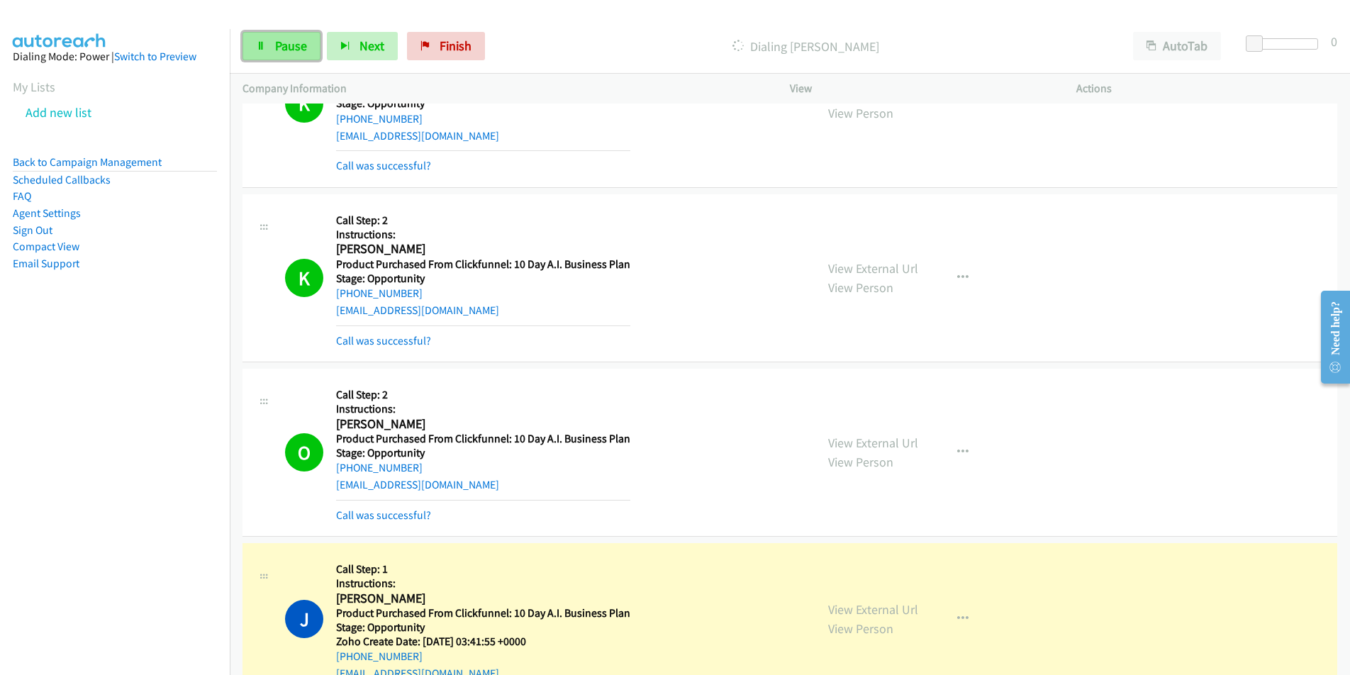
click at [288, 45] on span "Pause" at bounding box center [291, 46] width 32 height 16
click at [416, 516] on link "Call was successful?" at bounding box center [383, 514] width 95 height 13
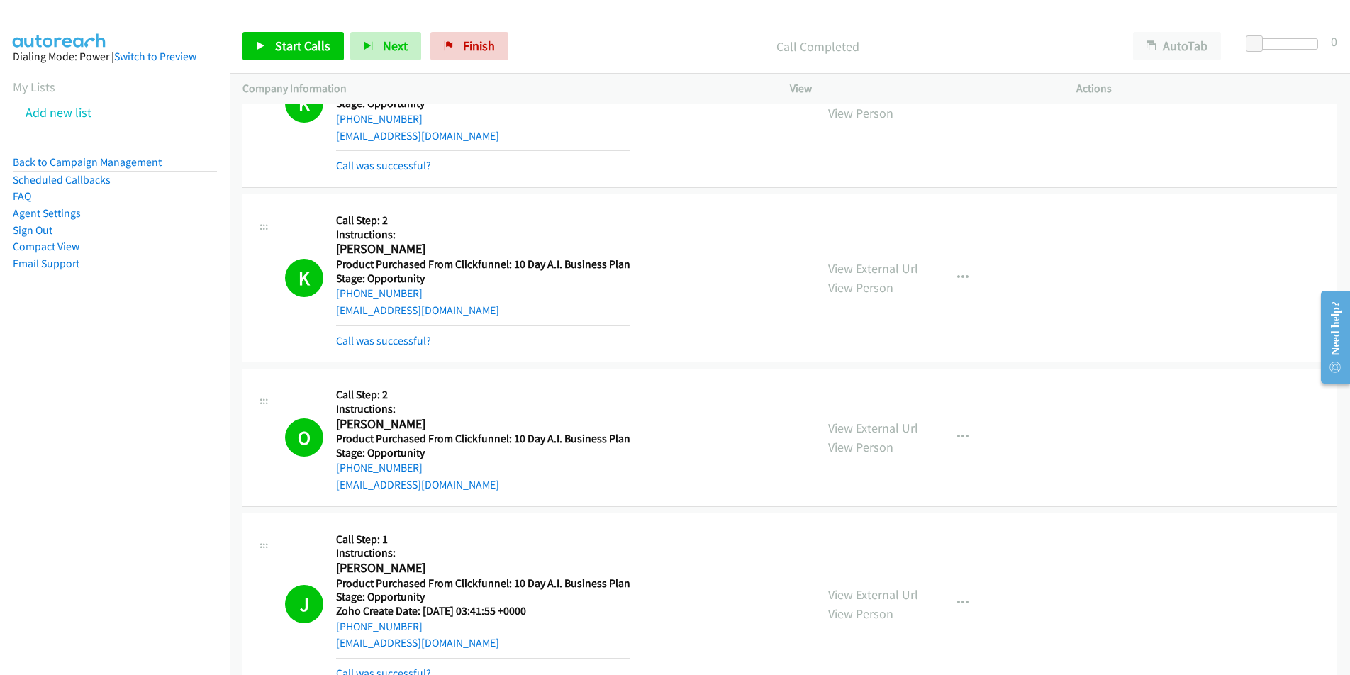
click at [505, 490] on div "omarchavezsalas@gmail.com" at bounding box center [483, 484] width 294 height 17
click at [329, 488] on div "O Callback Scheduled Call Step: 2 Instructions: Omar Chavez America/Chicago Pro…" at bounding box center [543, 437] width 517 height 112
copy link "omarchavezsalas@gmail.com"
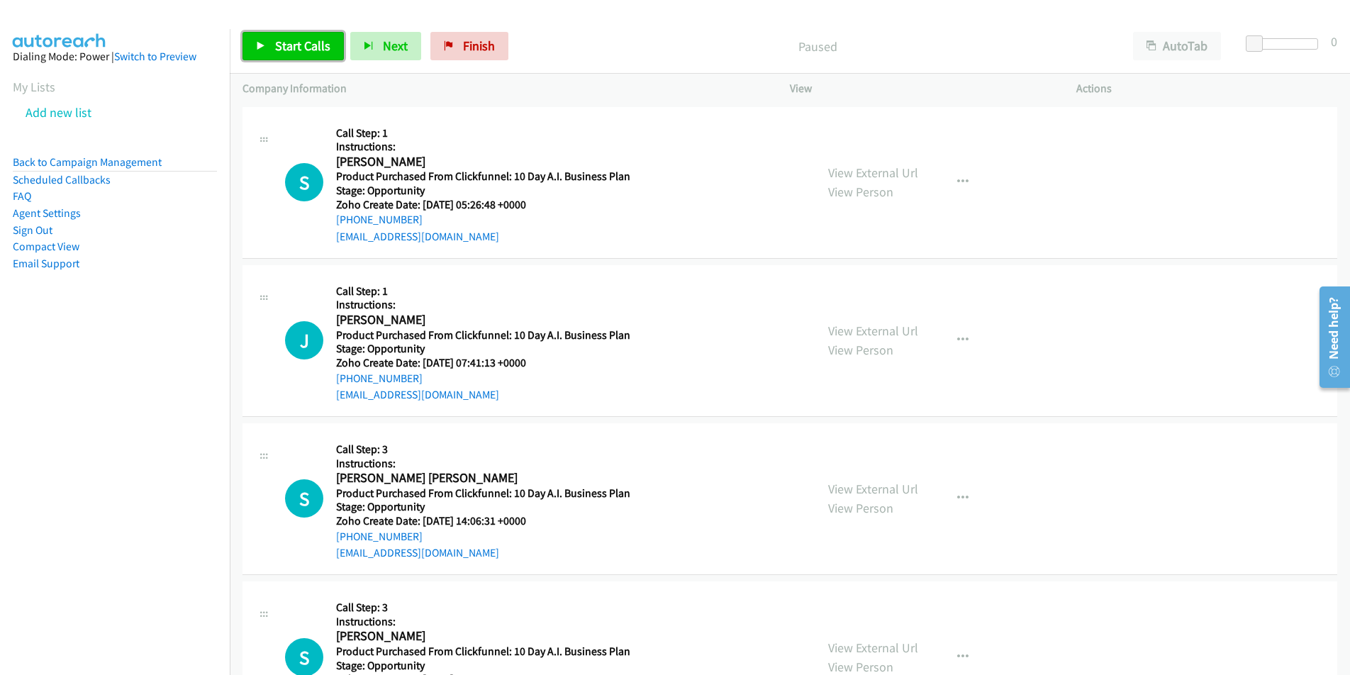
click at [297, 48] on span "Start Calls" at bounding box center [302, 46] width 55 height 16
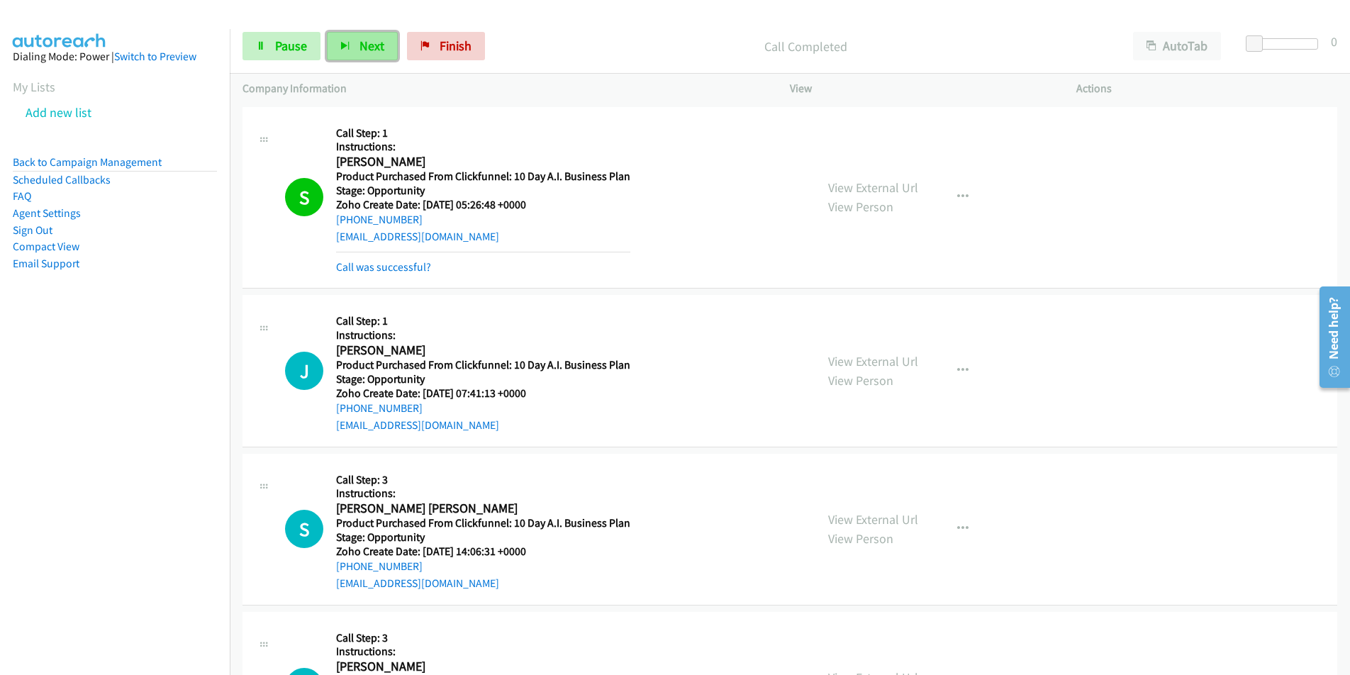
click at [359, 39] on span "Next" at bounding box center [371, 46] width 25 height 16
